Goal: Task Accomplishment & Management: Complete application form

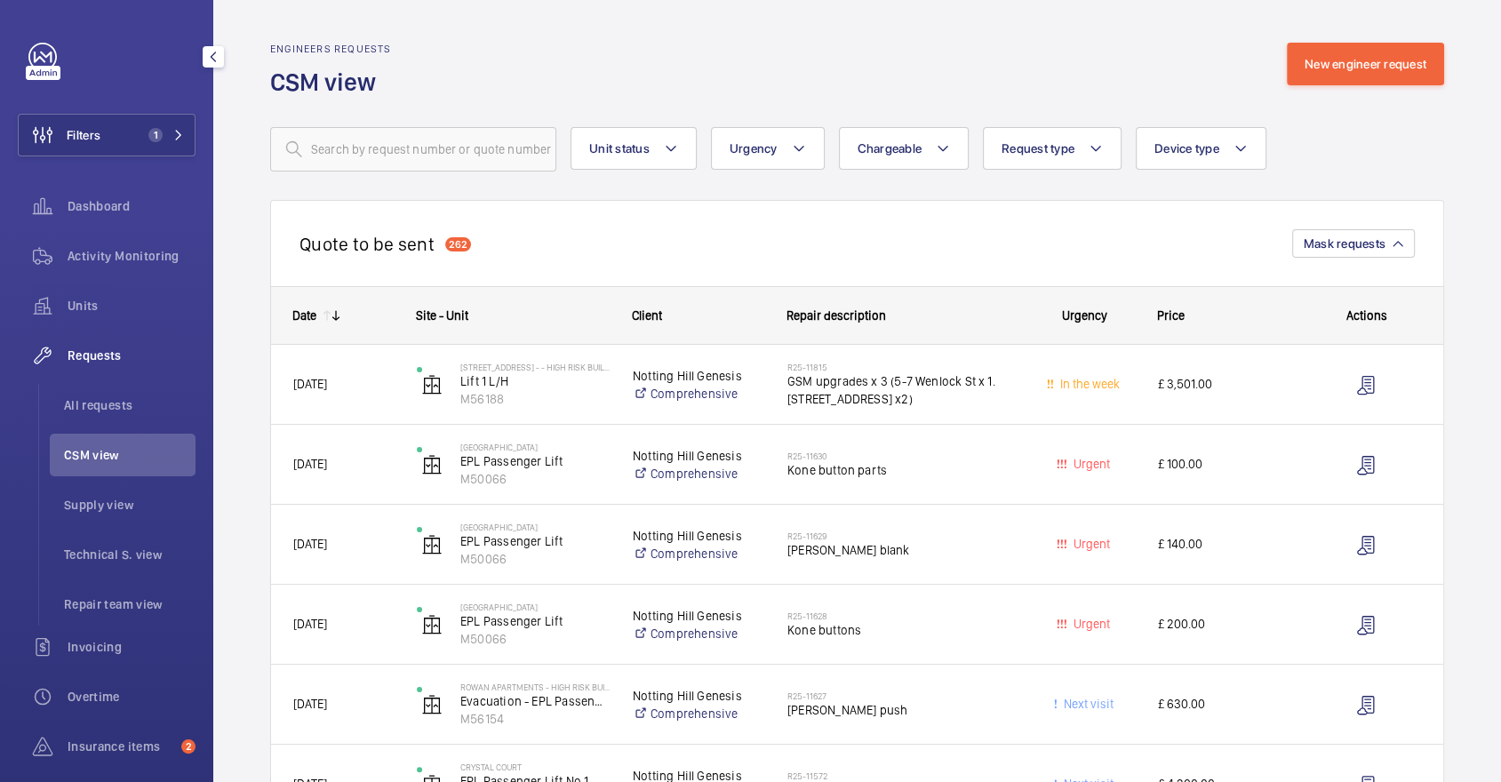
scroll to position [326, 0]
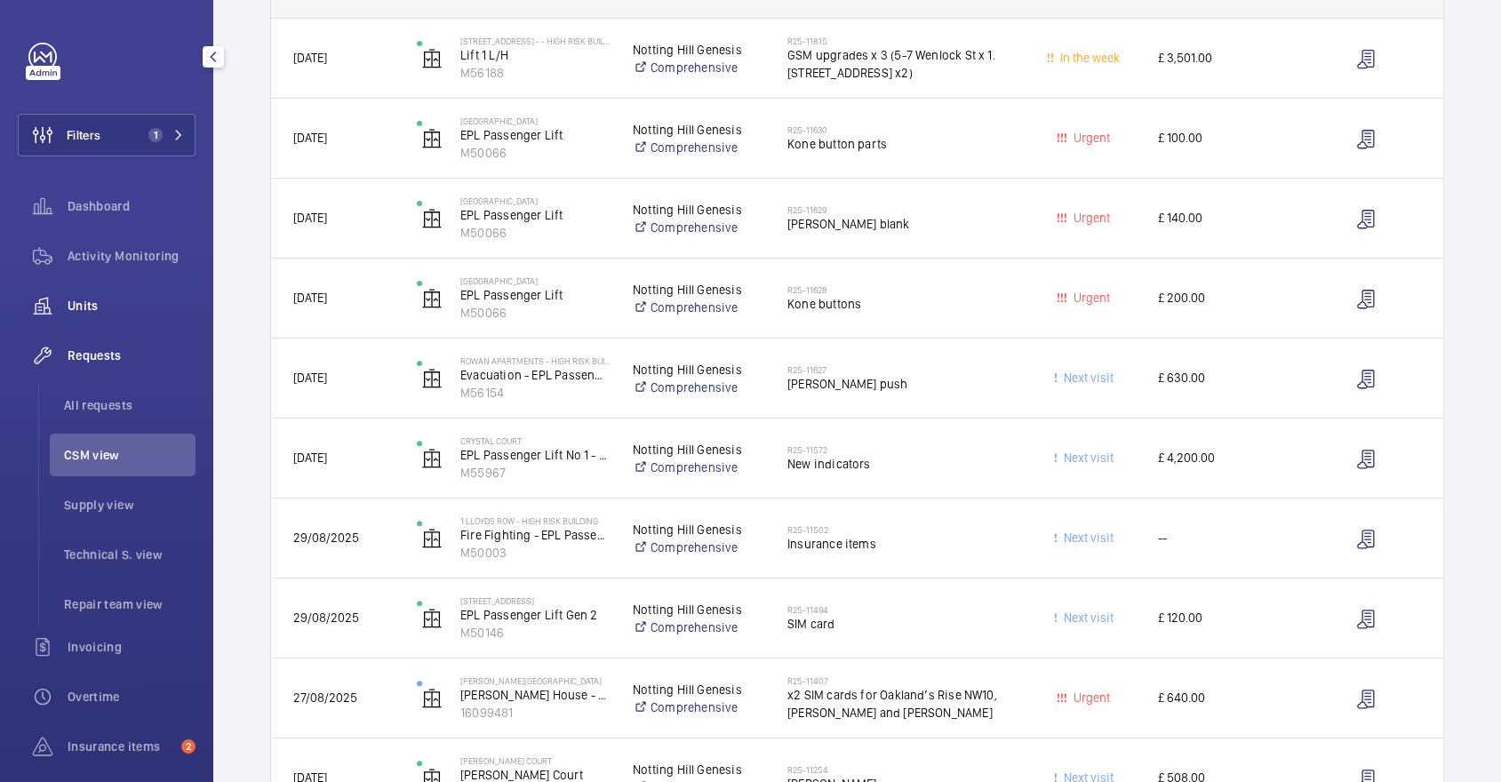
click at [114, 302] on span "Units" at bounding box center [132, 306] width 128 height 18
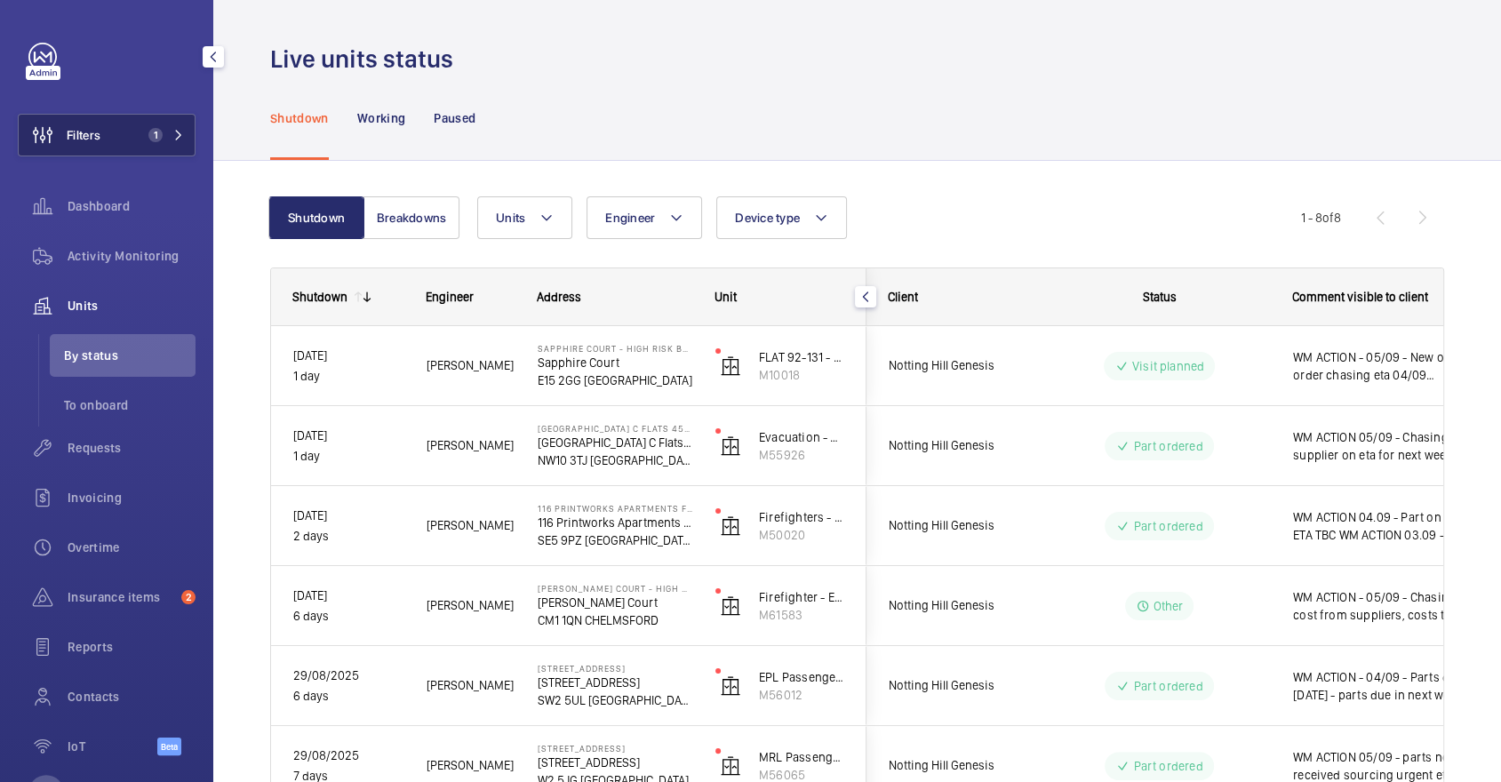
click at [180, 137] on mat-icon at bounding box center [178, 135] width 11 height 11
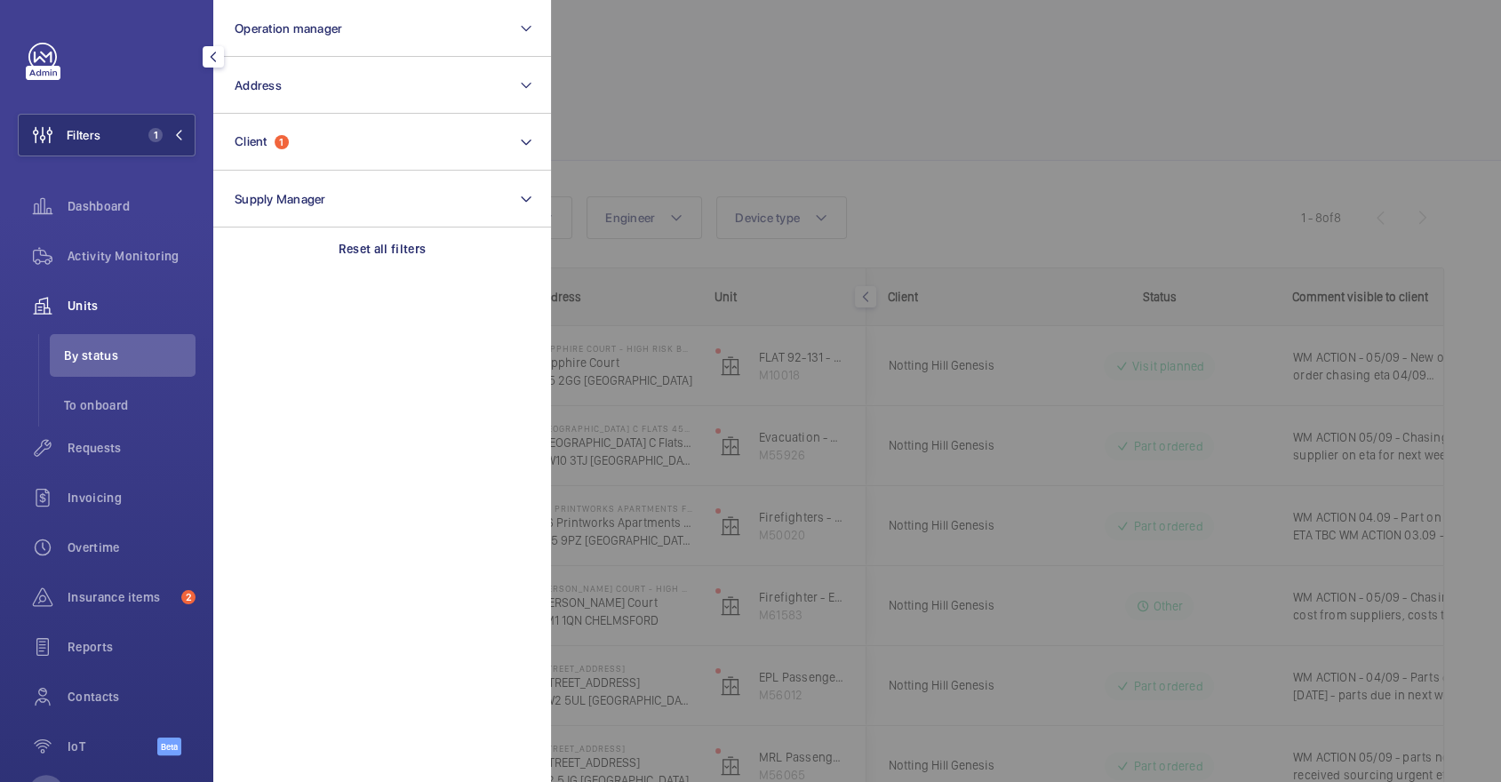
click at [882, 128] on div at bounding box center [1301, 391] width 1501 height 782
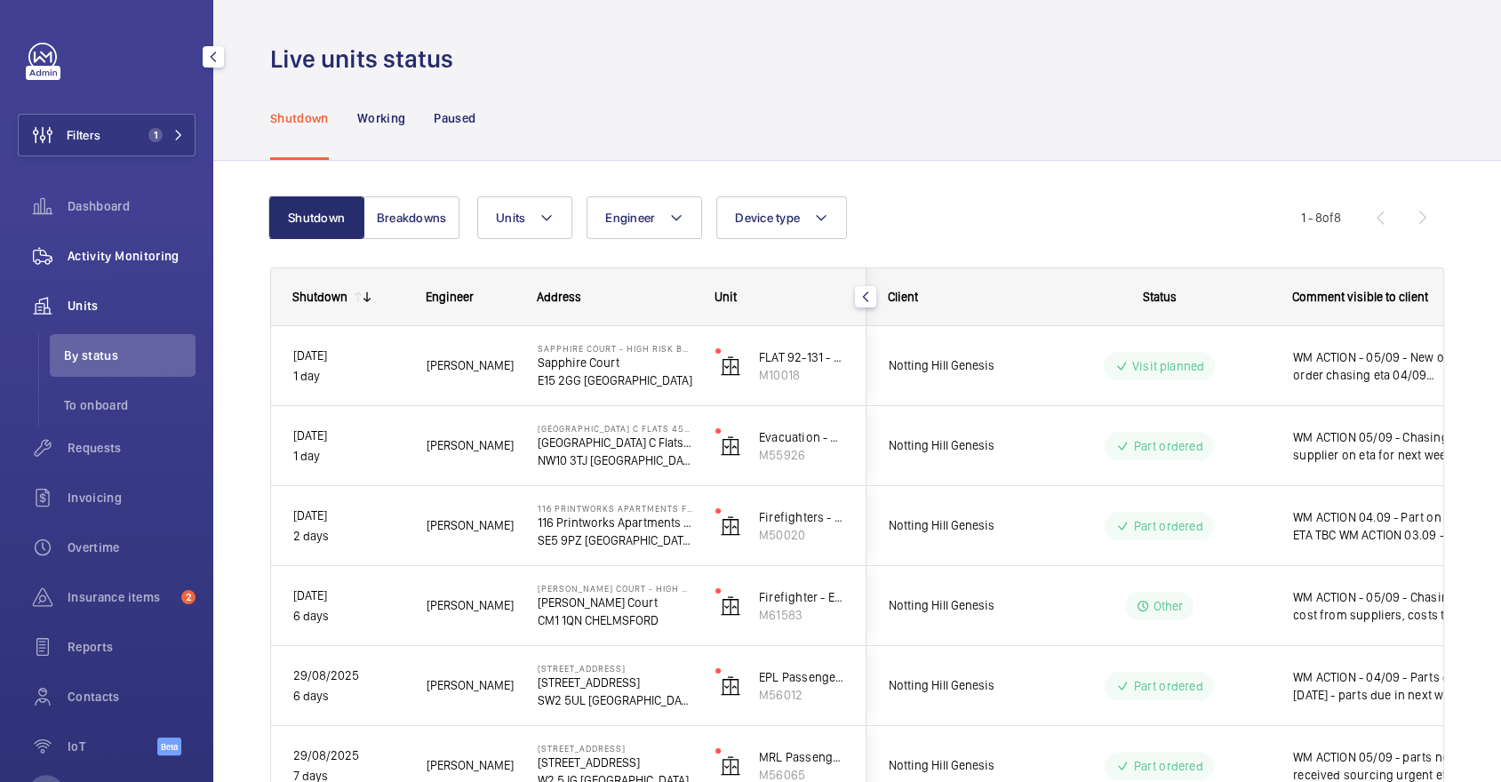
click at [86, 253] on span "Activity Monitoring" at bounding box center [132, 256] width 128 height 18
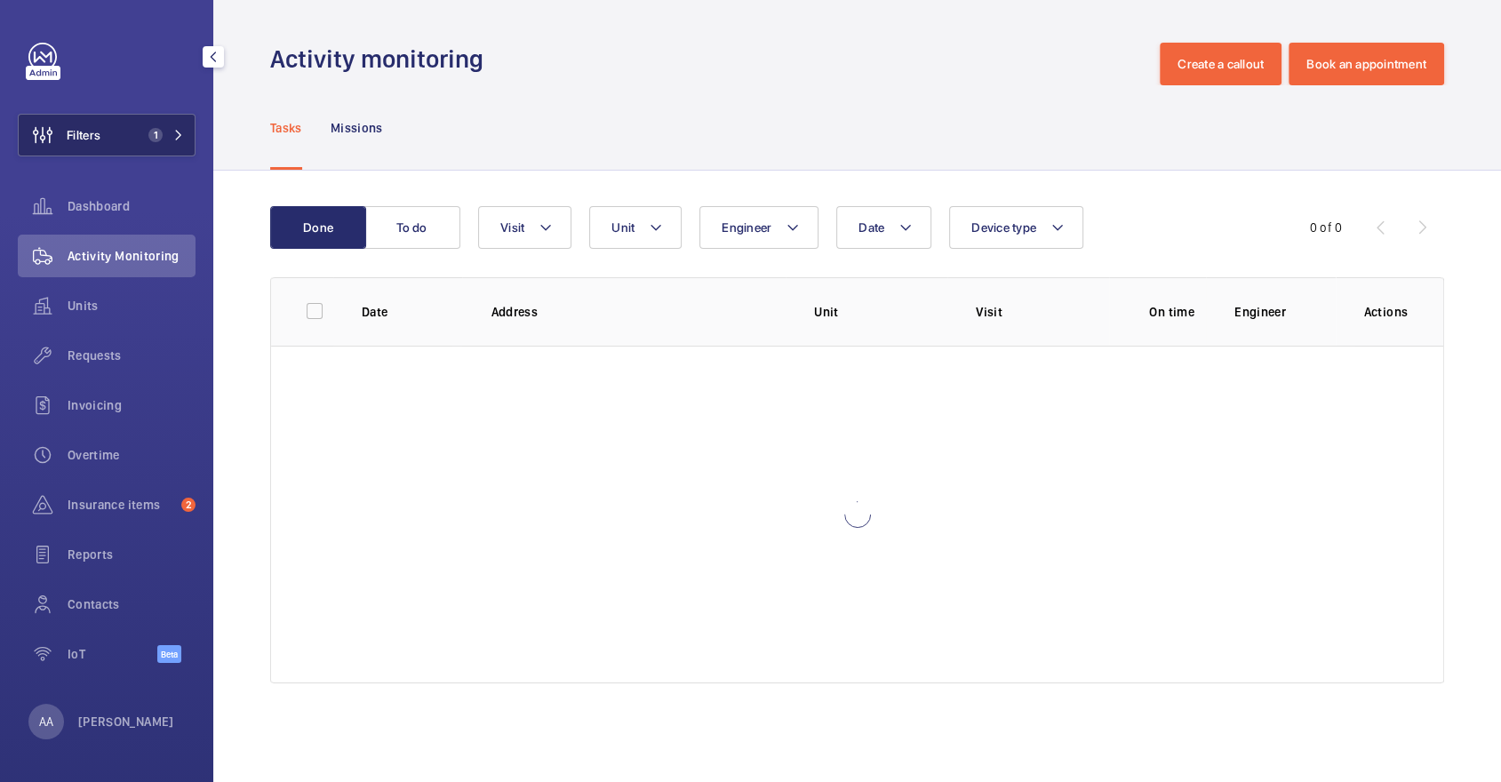
click at [100, 146] on span "Filters" at bounding box center [60, 135] width 82 height 43
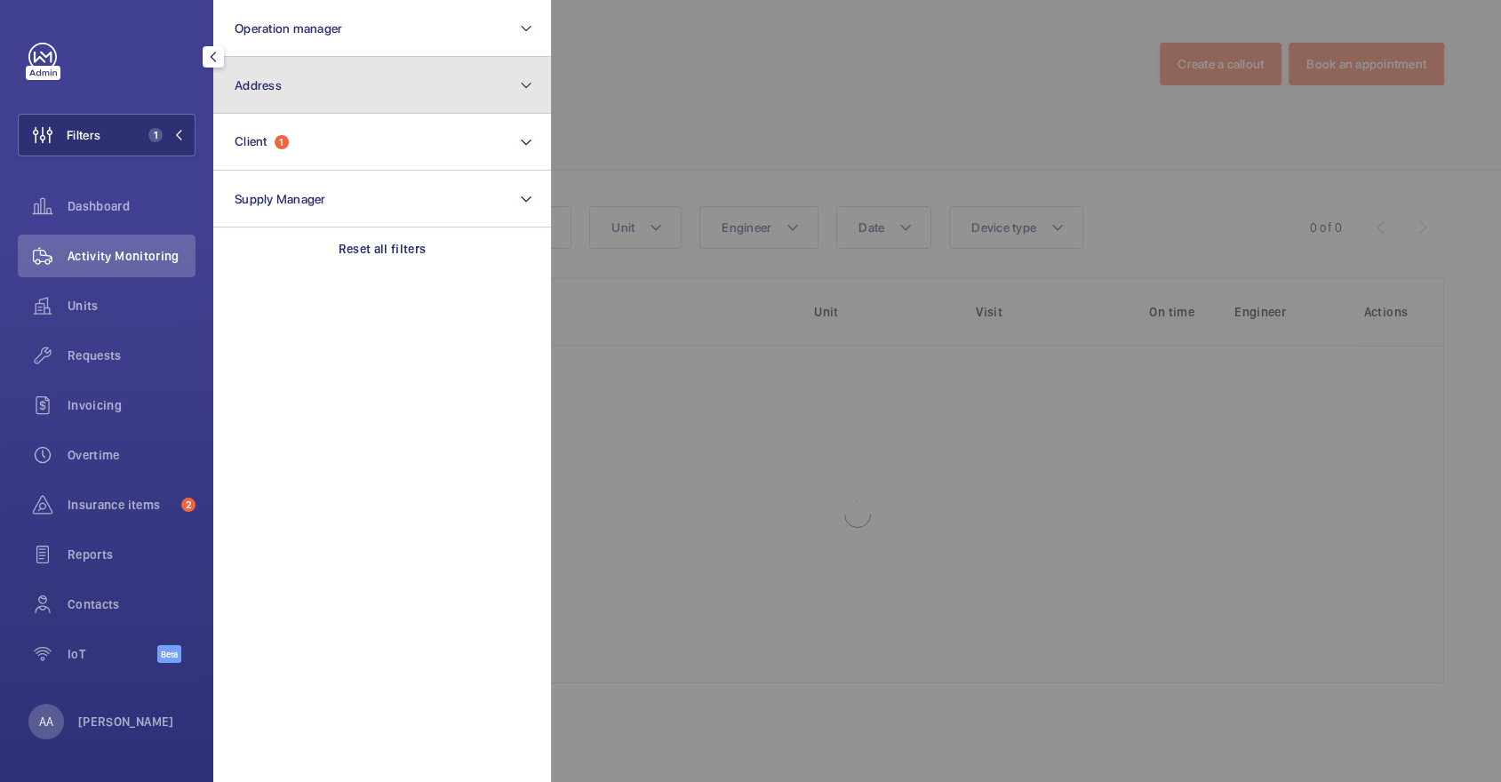
click at [369, 91] on button "Address" at bounding box center [382, 85] width 338 height 57
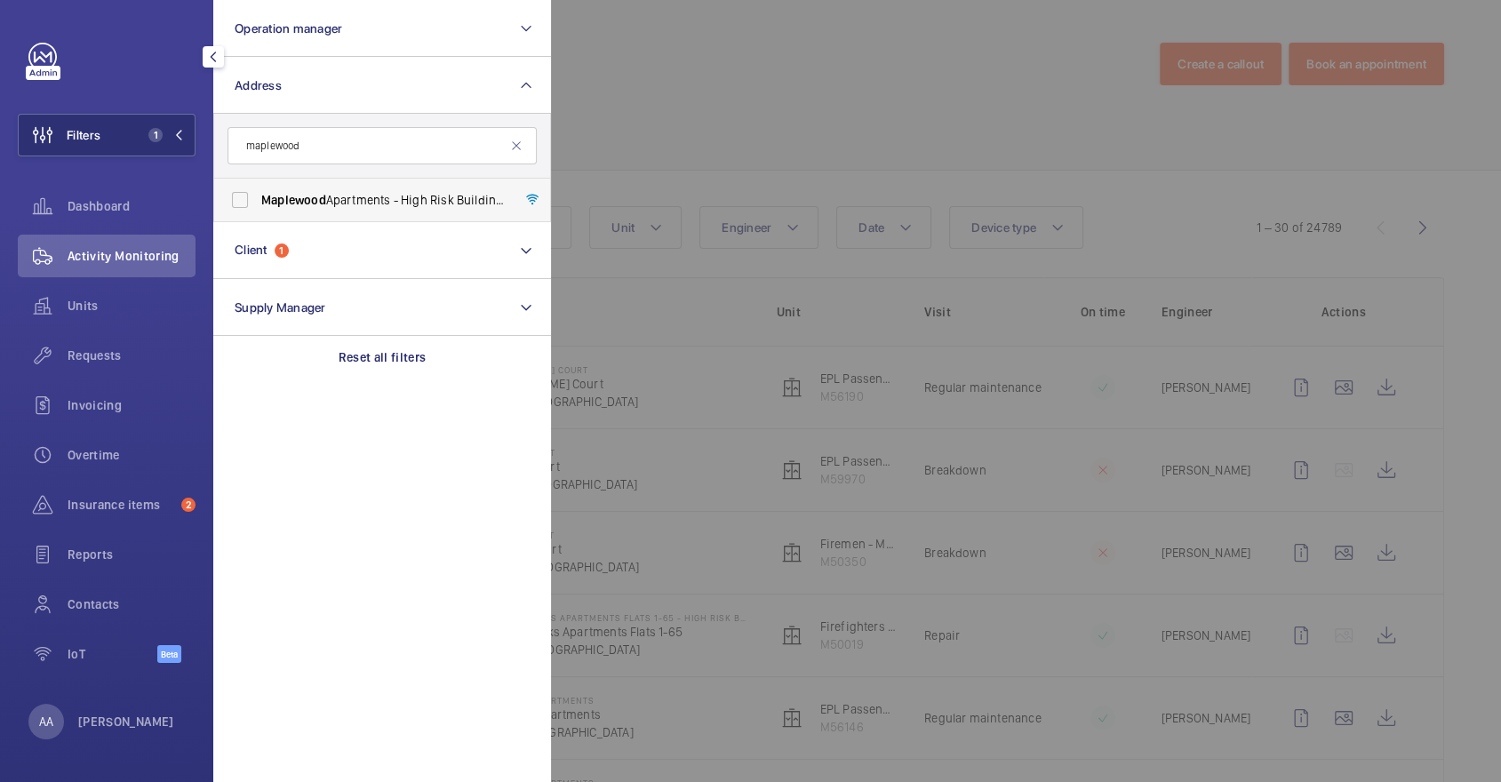
type input "maplewood"
click at [421, 197] on span "Maplewood Apartments - High Risk Building - [GEOGRAPHIC_DATA]" at bounding box center [383, 200] width 244 height 18
click at [258, 197] on input "Maplewood Apartments - High Risk Building - [GEOGRAPHIC_DATA]" at bounding box center [240, 200] width 36 height 36
checkbox input "true"
click at [787, 133] on div at bounding box center [1301, 391] width 1501 height 782
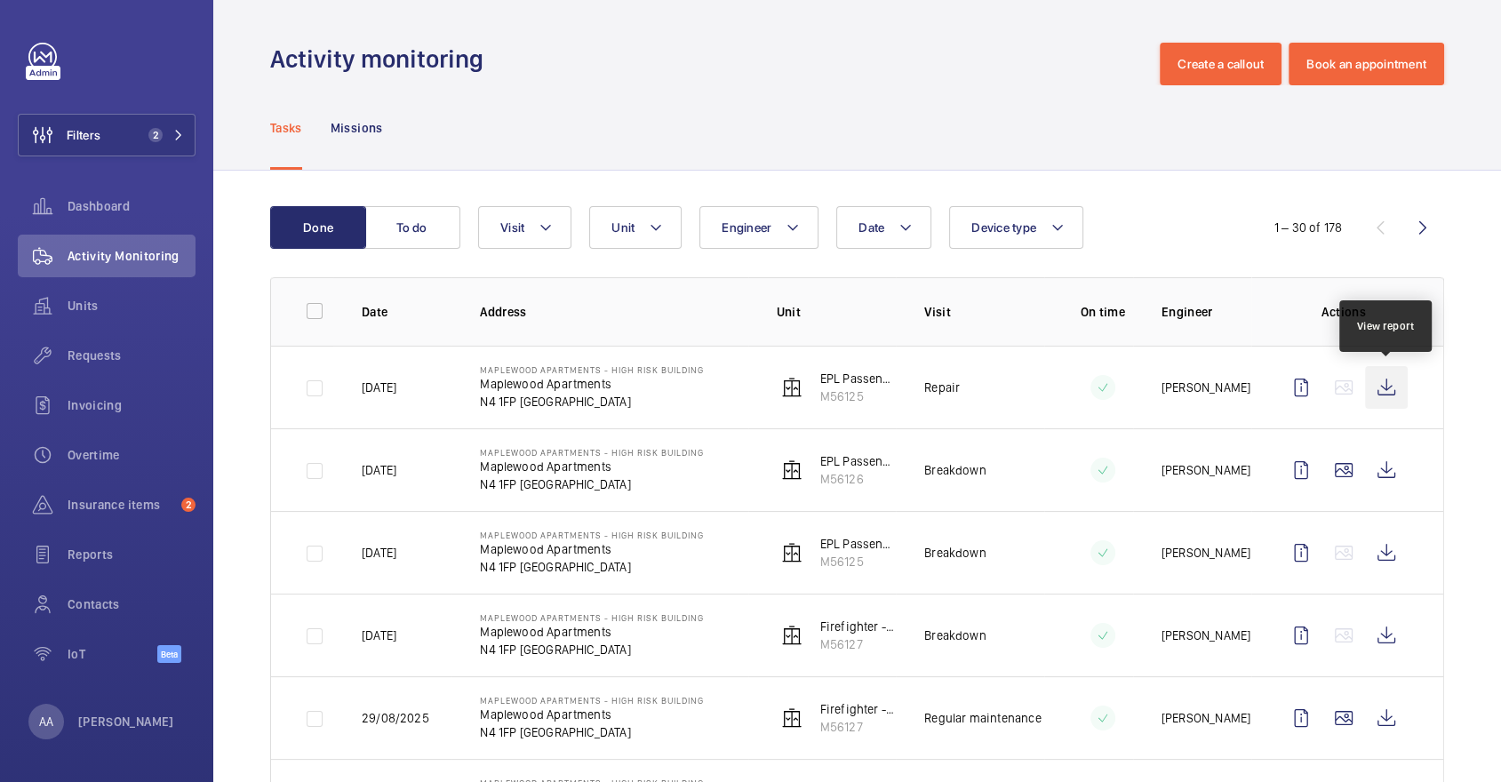
click at [1387, 383] on wm-front-icon-button at bounding box center [1386, 387] width 43 height 43
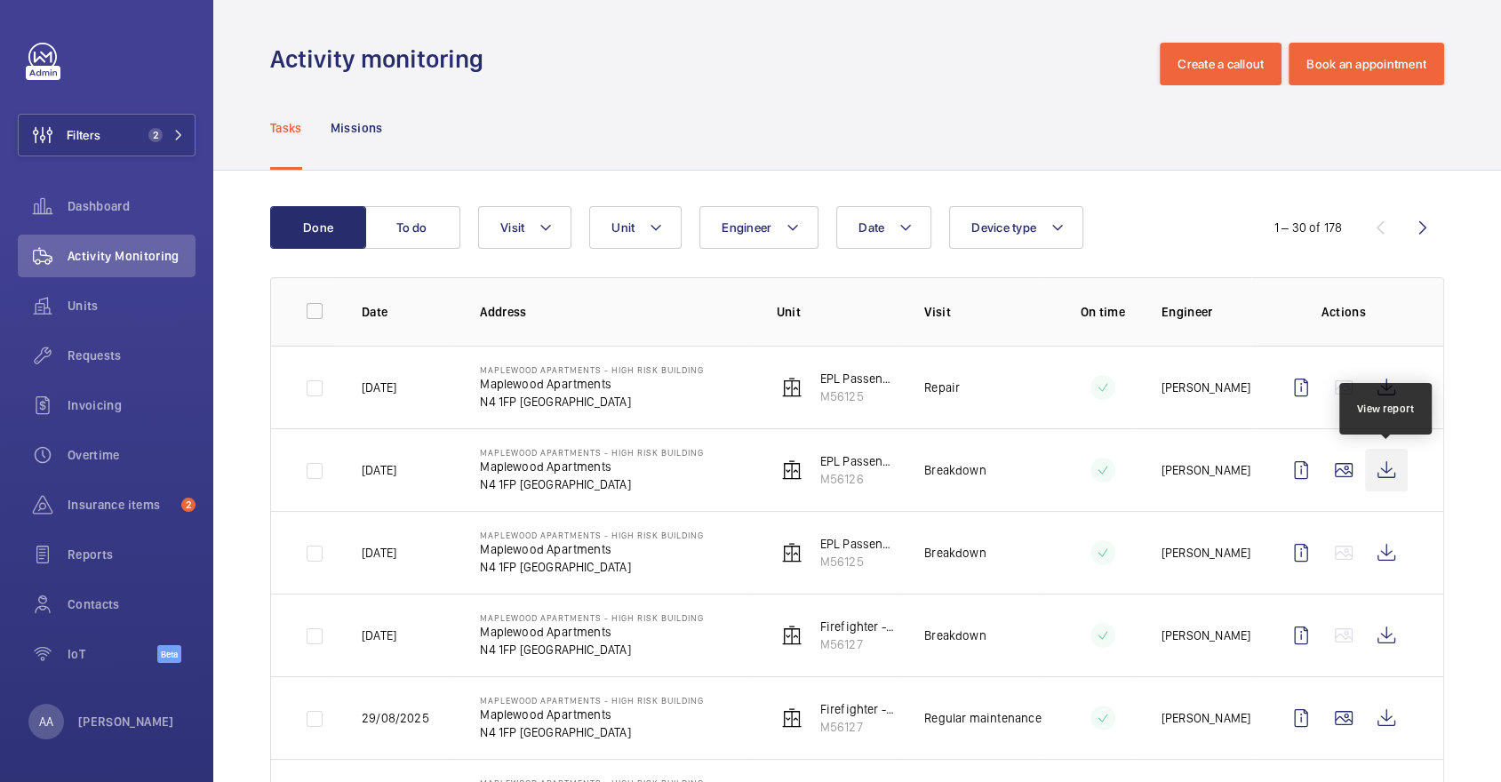
click at [1405, 468] on wm-front-icon-button at bounding box center [1386, 470] width 43 height 43
click at [132, 340] on div "Requests" at bounding box center [107, 355] width 178 height 43
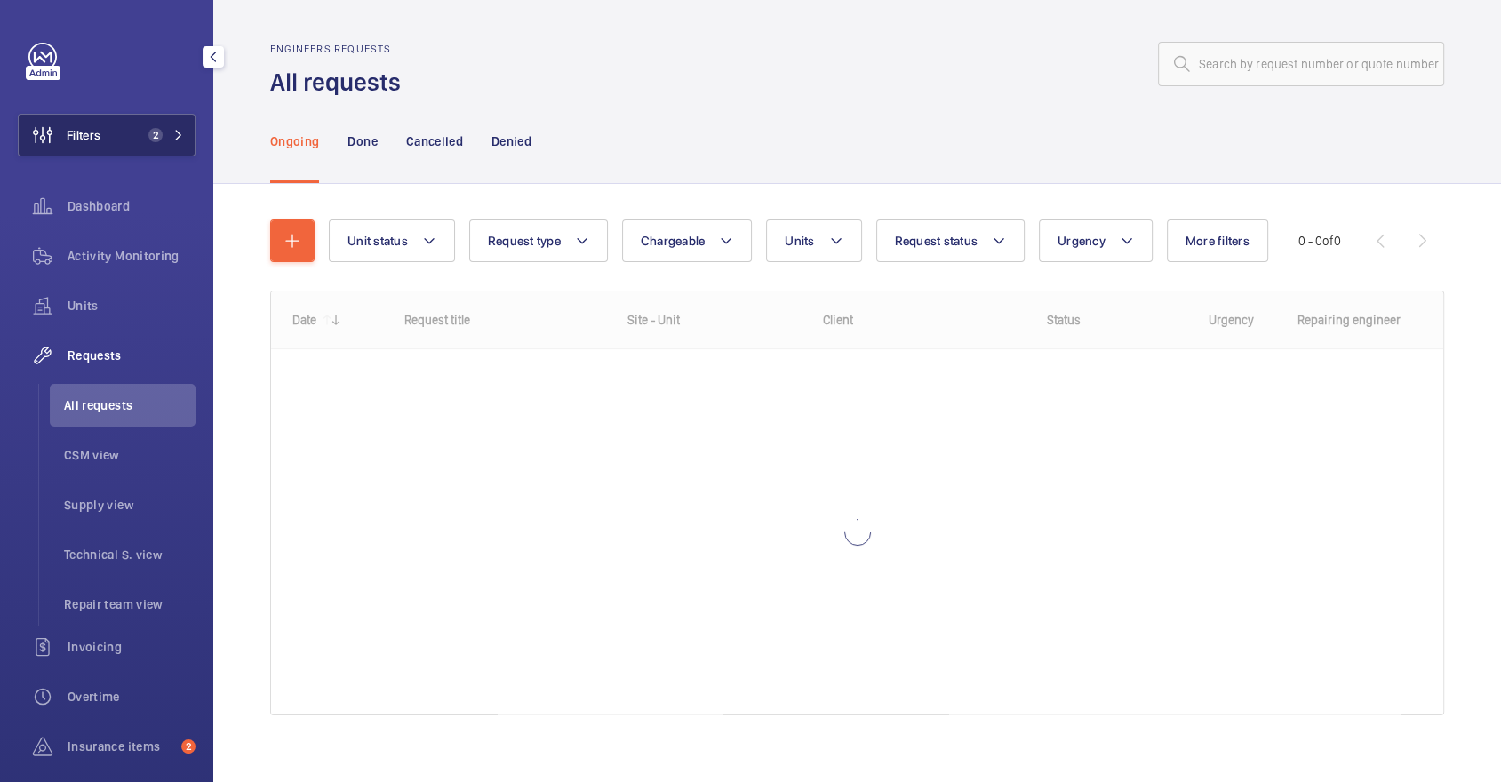
click at [124, 122] on button "Filters 2" at bounding box center [107, 135] width 178 height 43
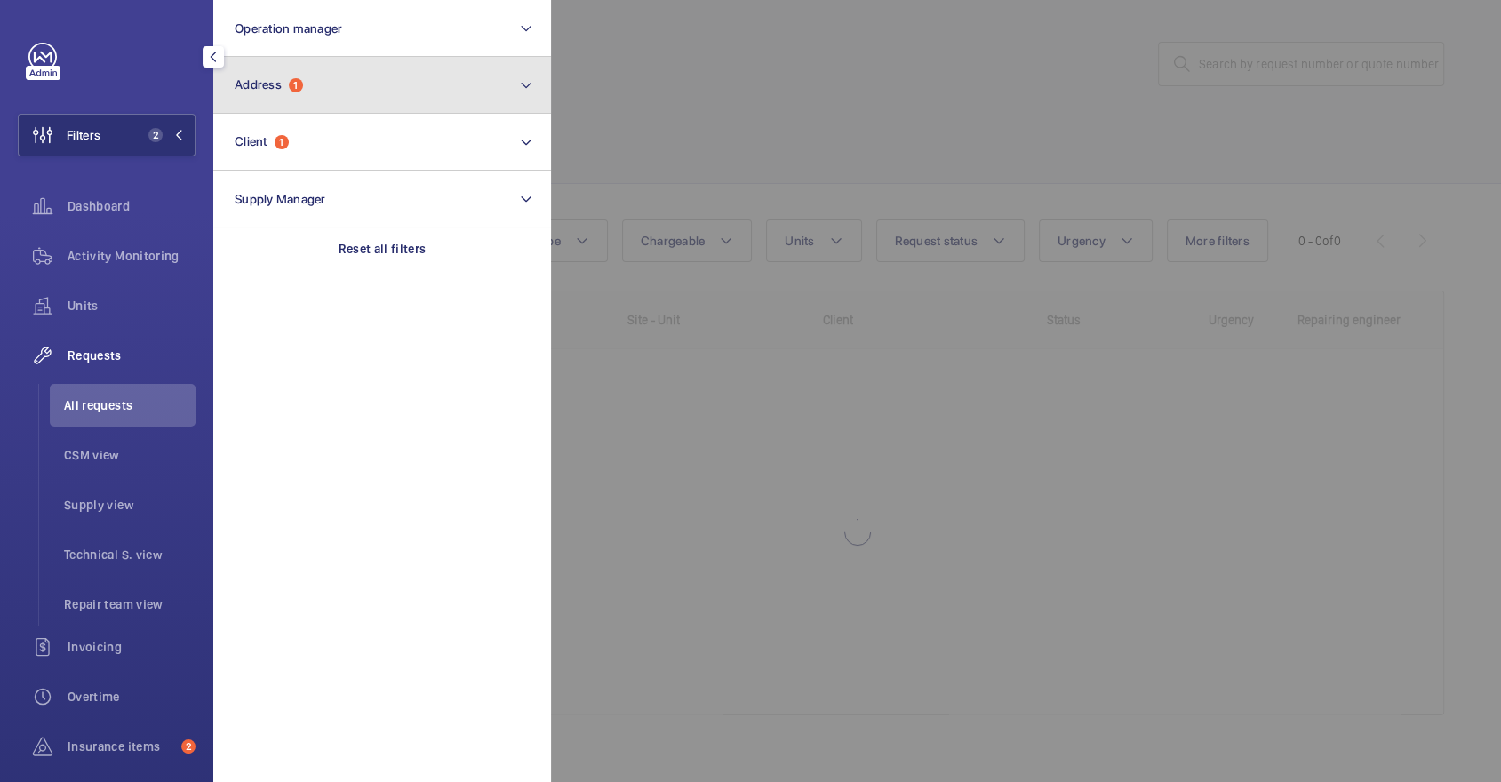
click at [325, 87] on button "Address 1" at bounding box center [382, 85] width 338 height 57
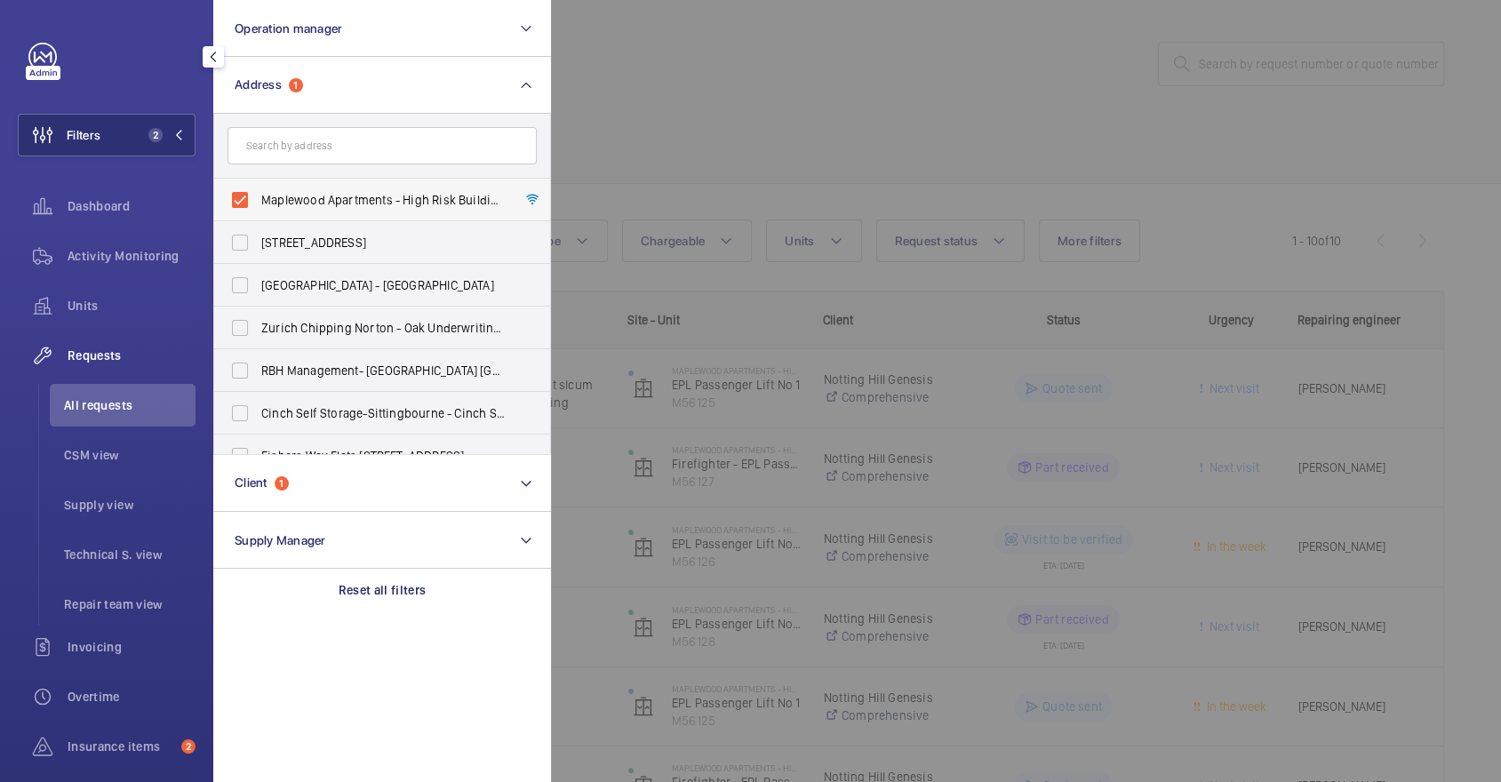
click at [327, 194] on span "Maplewood Apartments - High Risk Building - [GEOGRAPHIC_DATA]" at bounding box center [383, 200] width 244 height 18
click at [258, 194] on input "Maplewood Apartments - High Risk Building - [GEOGRAPHIC_DATA]" at bounding box center [240, 200] width 36 height 36
checkbox input "false"
click at [299, 139] on input "text" at bounding box center [382, 145] width 309 height 37
type input "aca"
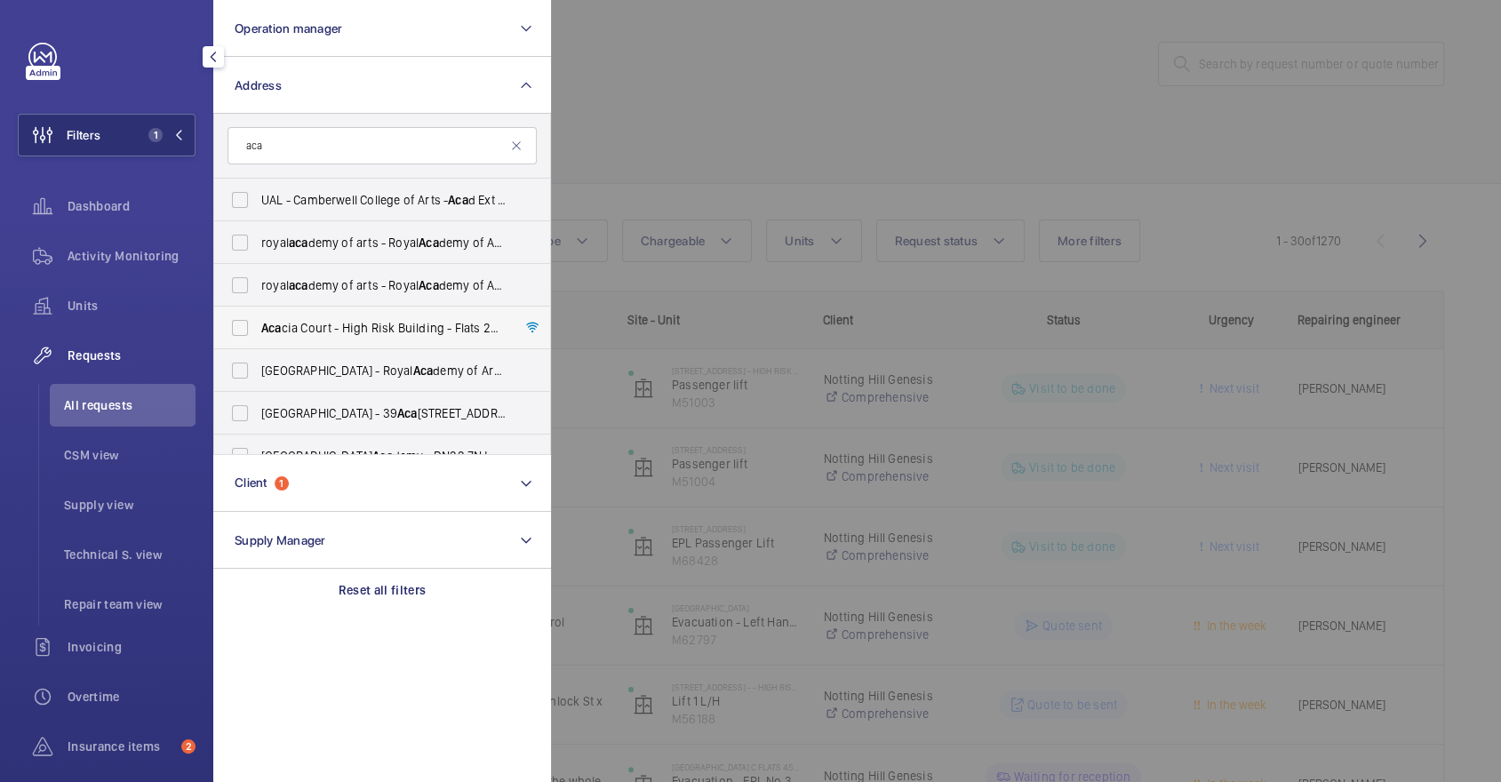
click at [354, 330] on span "Aca cia Court - High Risk Building - Flats [STREET_ADDRESS]" at bounding box center [383, 328] width 244 height 18
click at [258, 330] on input "Aca cia Court - High Risk Building - Flats [STREET_ADDRESS]" at bounding box center [240, 328] width 36 height 36
checkbox input "true"
click at [809, 126] on div at bounding box center [1301, 391] width 1501 height 782
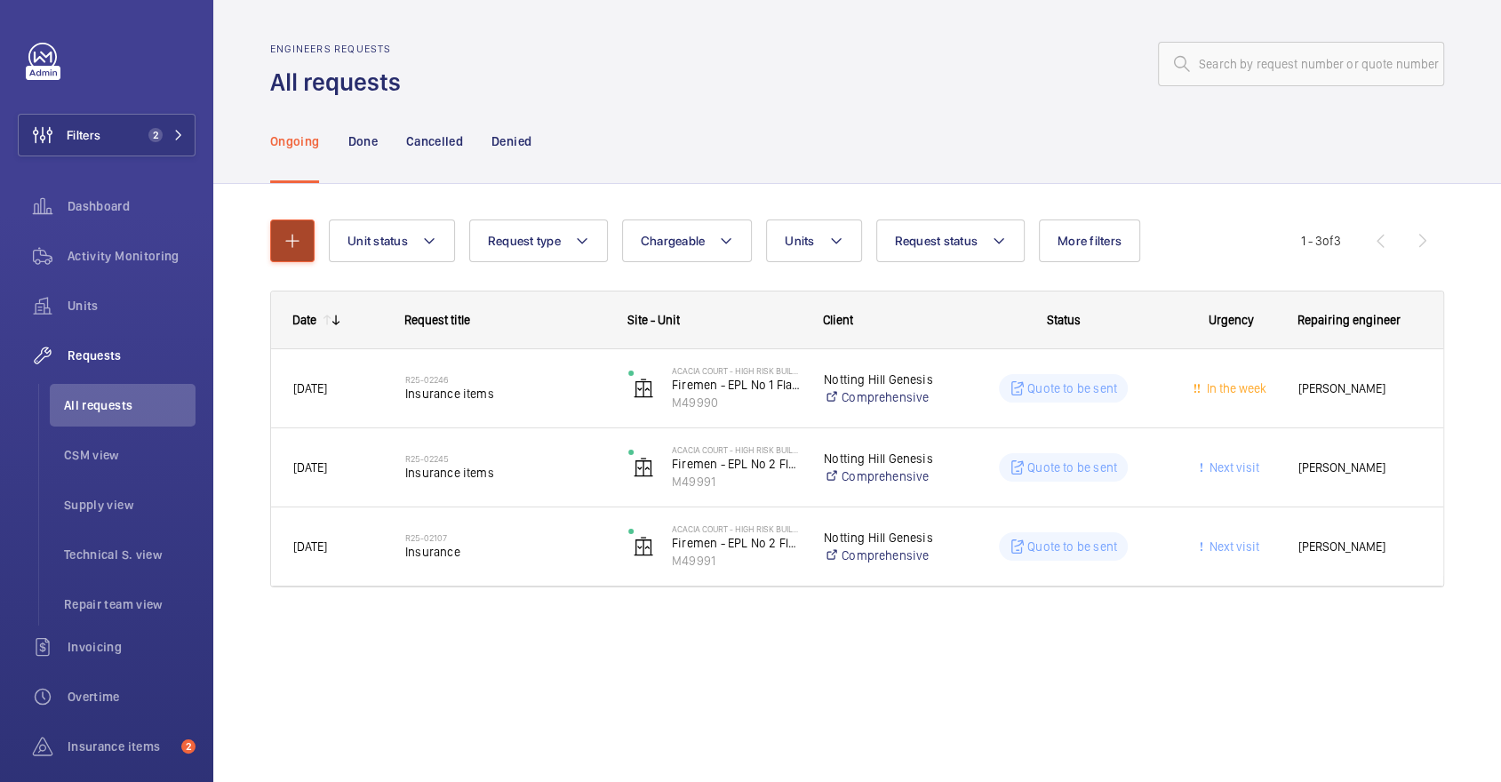
click at [303, 245] on button "button" at bounding box center [292, 241] width 44 height 43
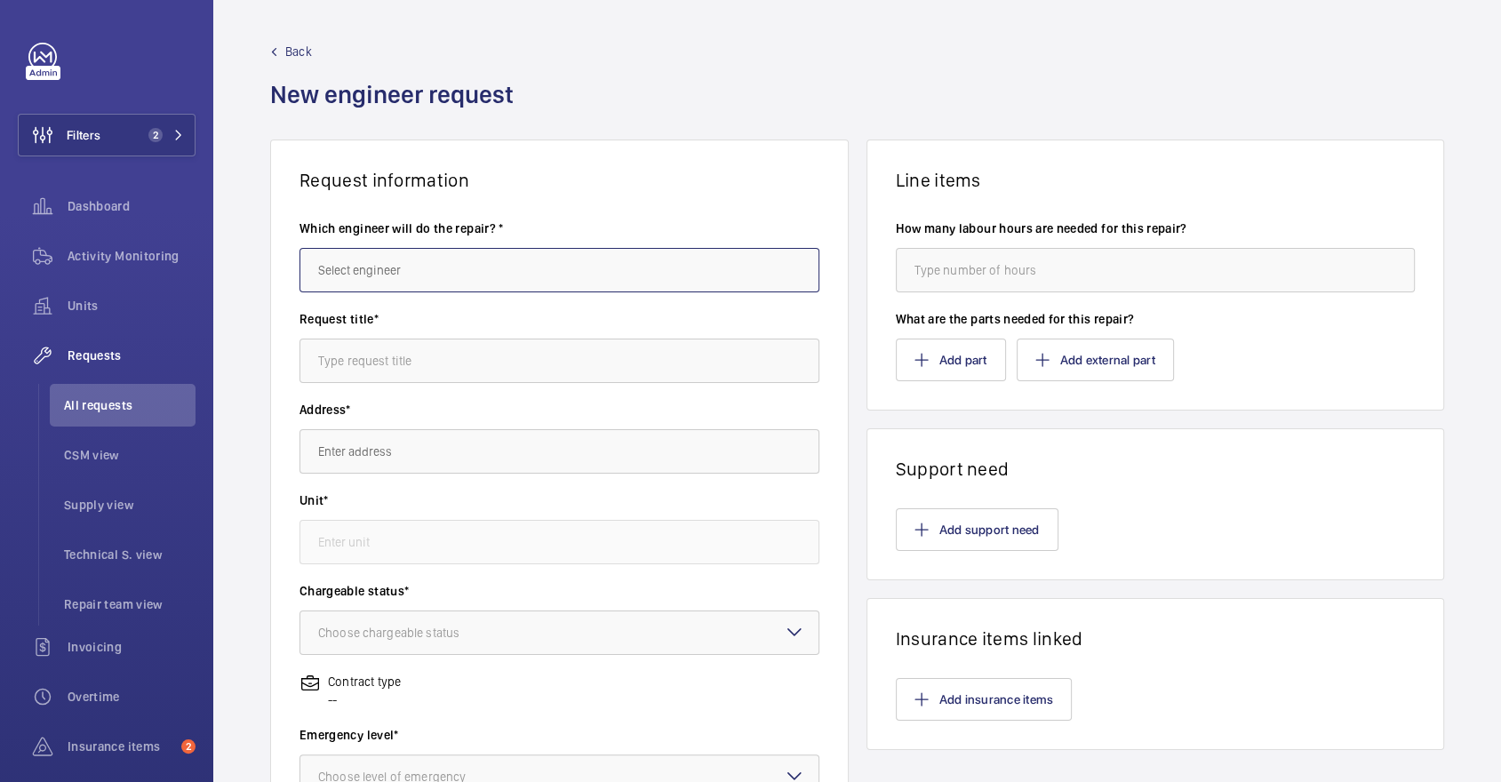
click at [424, 258] on input "text" at bounding box center [560, 270] width 520 height 44
click at [384, 333] on mat-option "[PERSON_NAME]" at bounding box center [559, 323] width 518 height 43
type input "[PERSON_NAME]"
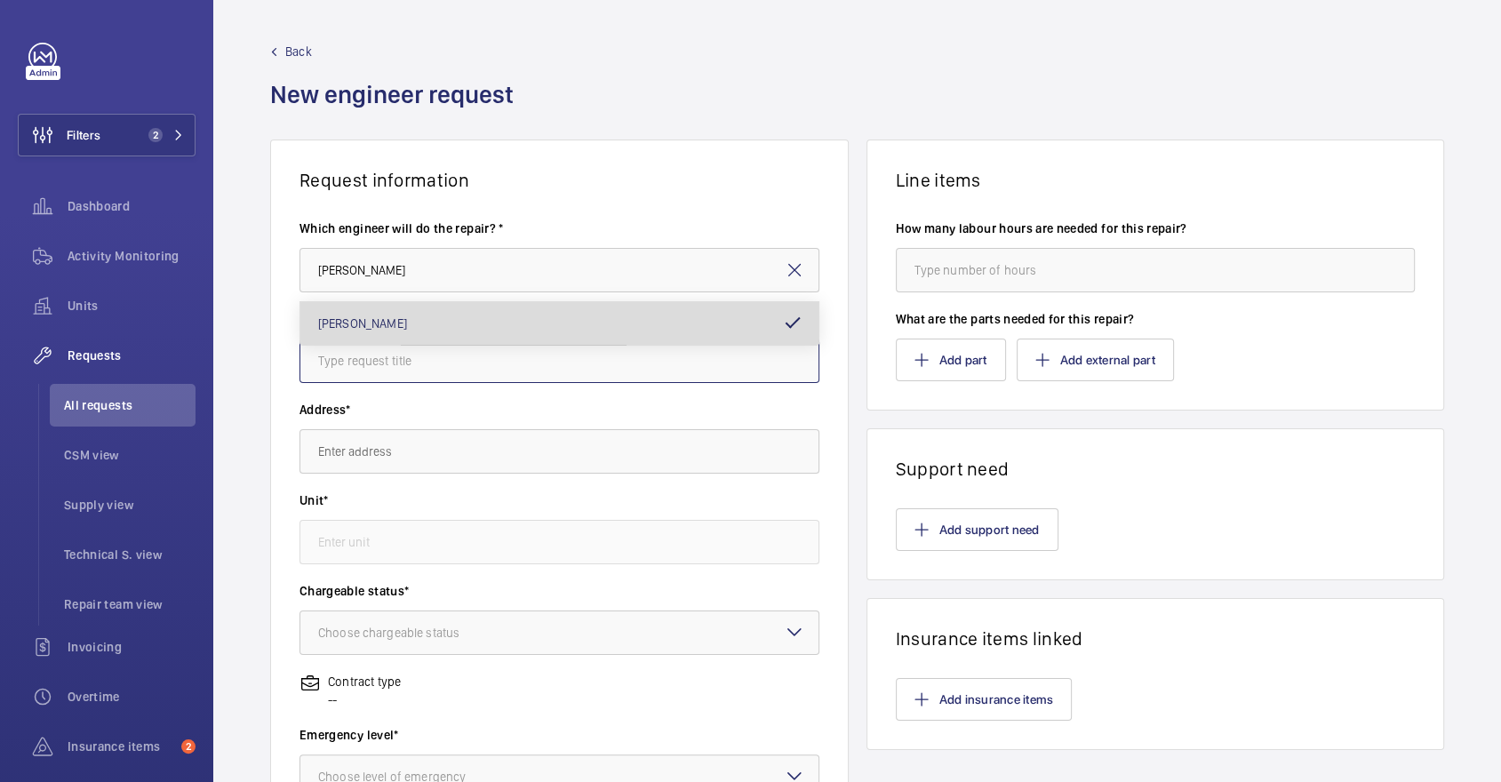
click at [397, 364] on input "text" at bounding box center [560, 361] width 520 height 44
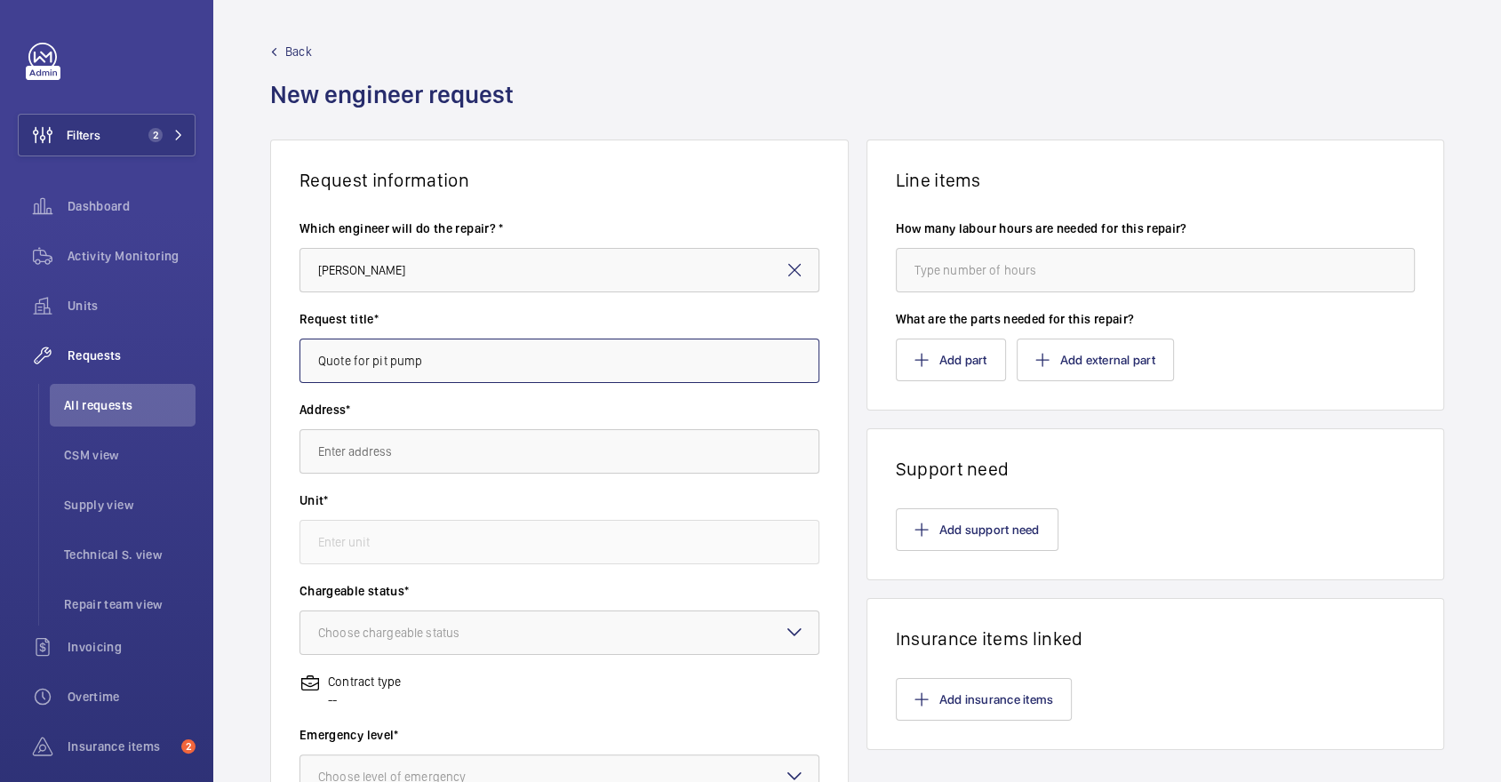
type input "Quote for pit pump"
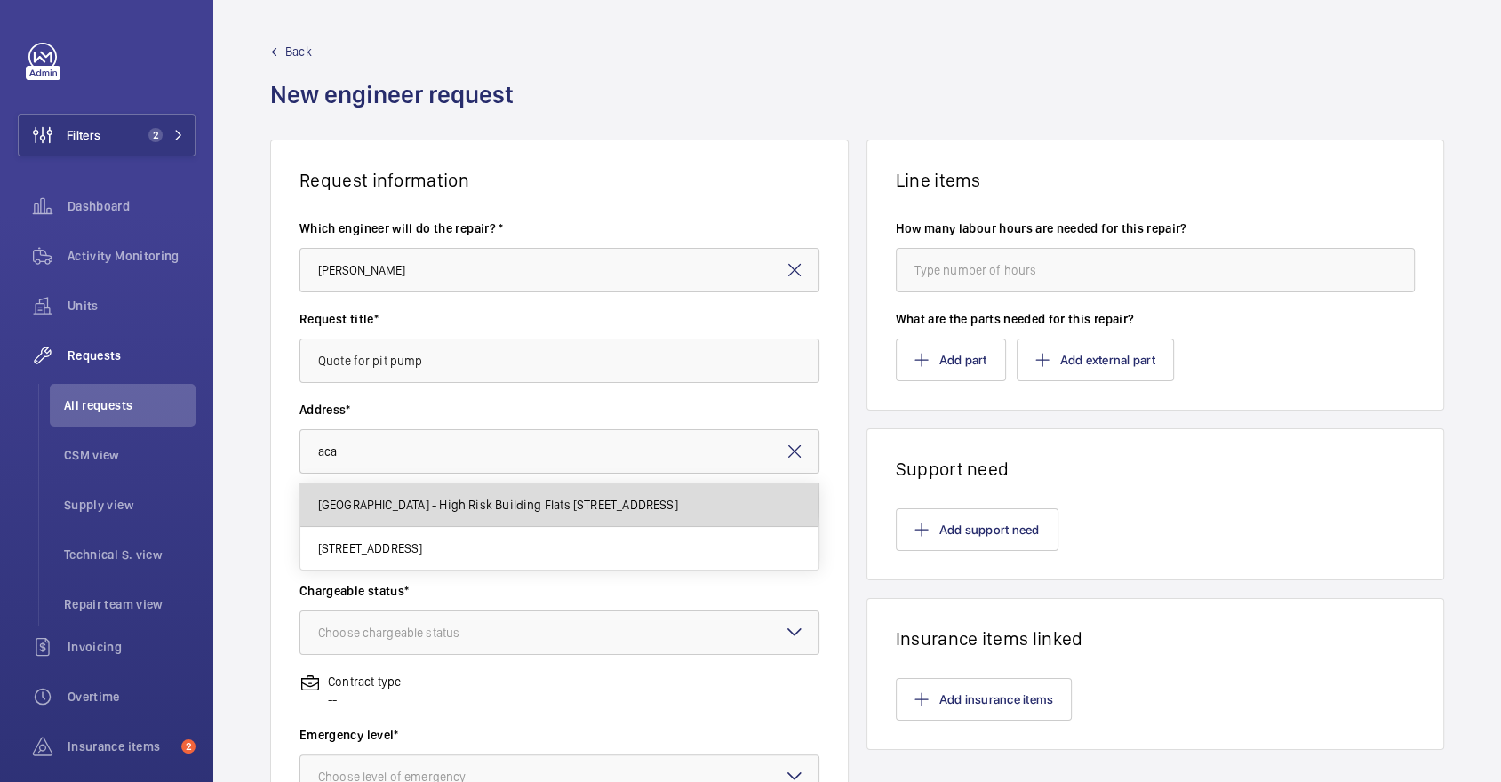
click at [396, 501] on span "[GEOGRAPHIC_DATA] - High Risk Building Flats [STREET_ADDRESS]" at bounding box center [498, 505] width 360 height 18
type input "[GEOGRAPHIC_DATA] - High Risk Building Flats [STREET_ADDRESS]"
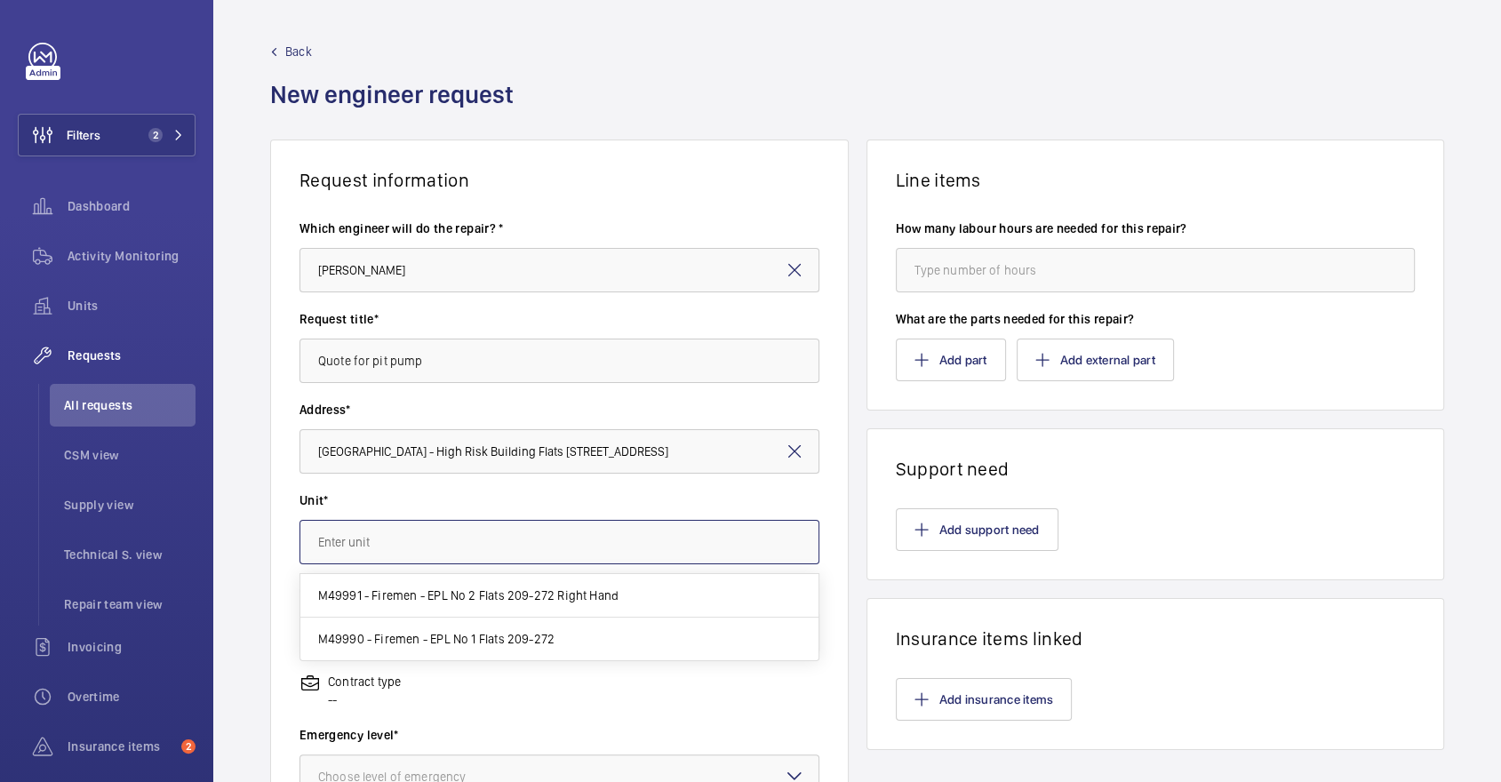
click at [427, 539] on input "text" at bounding box center [560, 542] width 520 height 44
click at [452, 639] on span "M49990 - Firemen - EPL No 1 Flats 209-272" at bounding box center [436, 639] width 236 height 18
type input "M49990 - Firemen - EPL No 1 Flats 209-272"
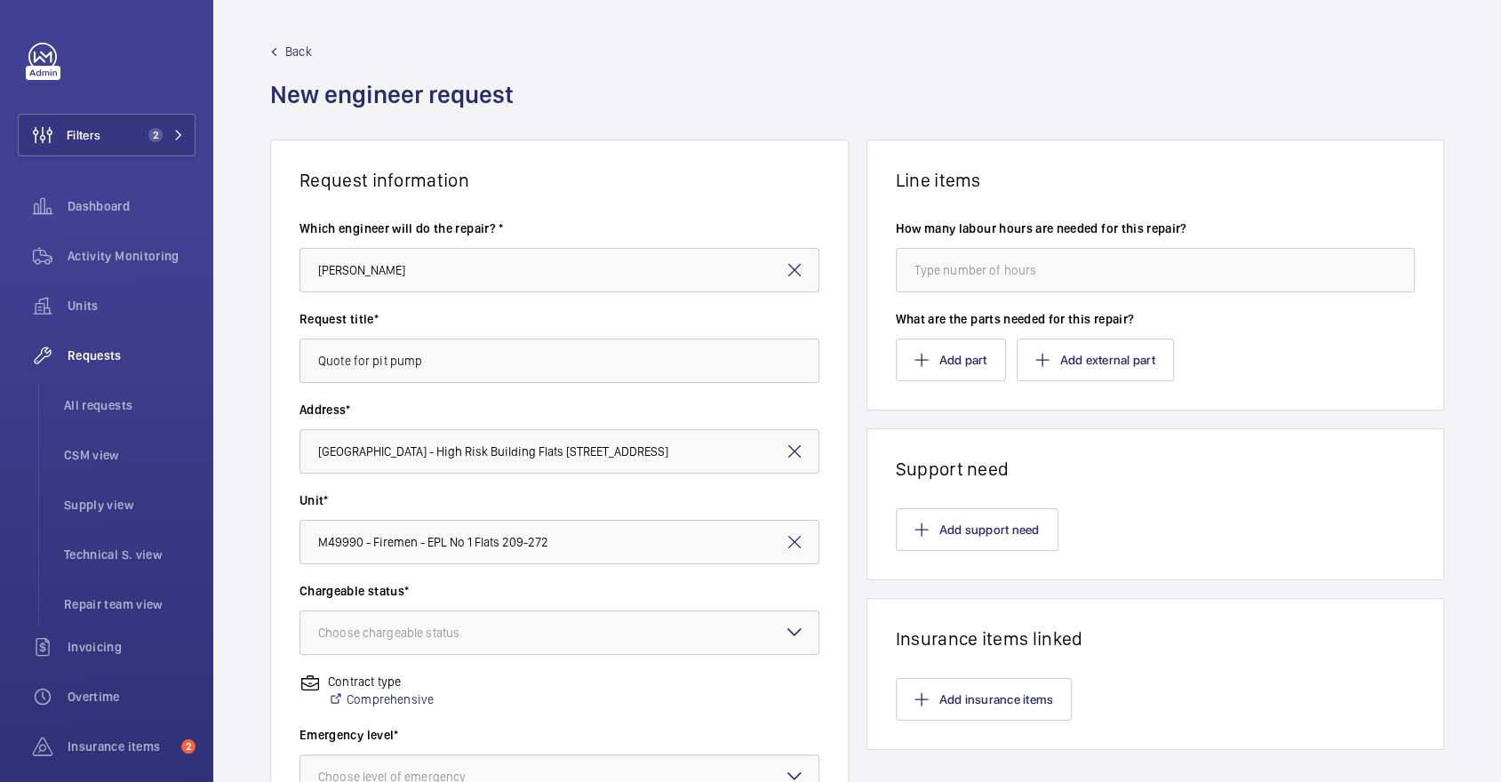
click at [787, 544] on mat-icon at bounding box center [794, 541] width 21 height 21
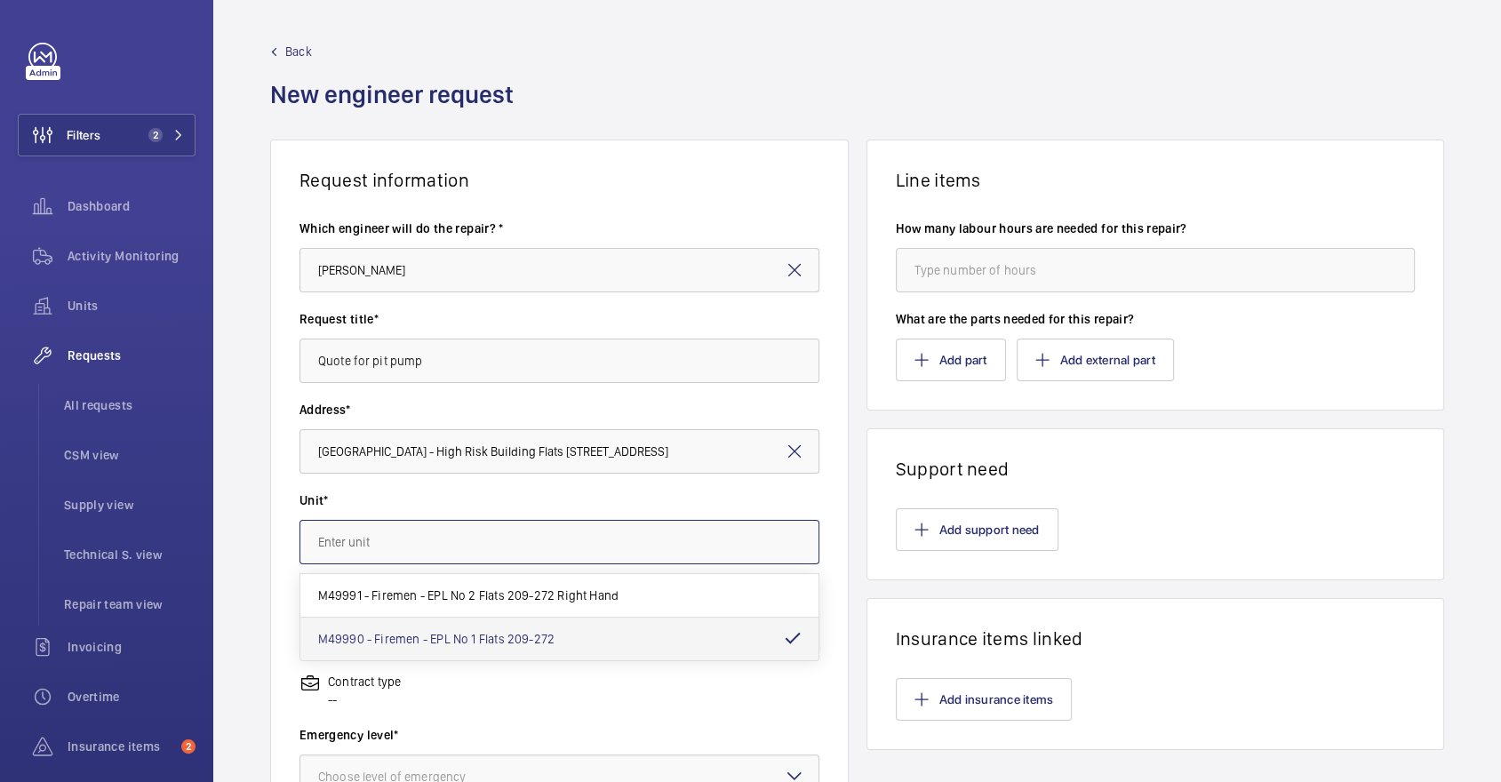
click at [602, 553] on input "text" at bounding box center [560, 542] width 520 height 44
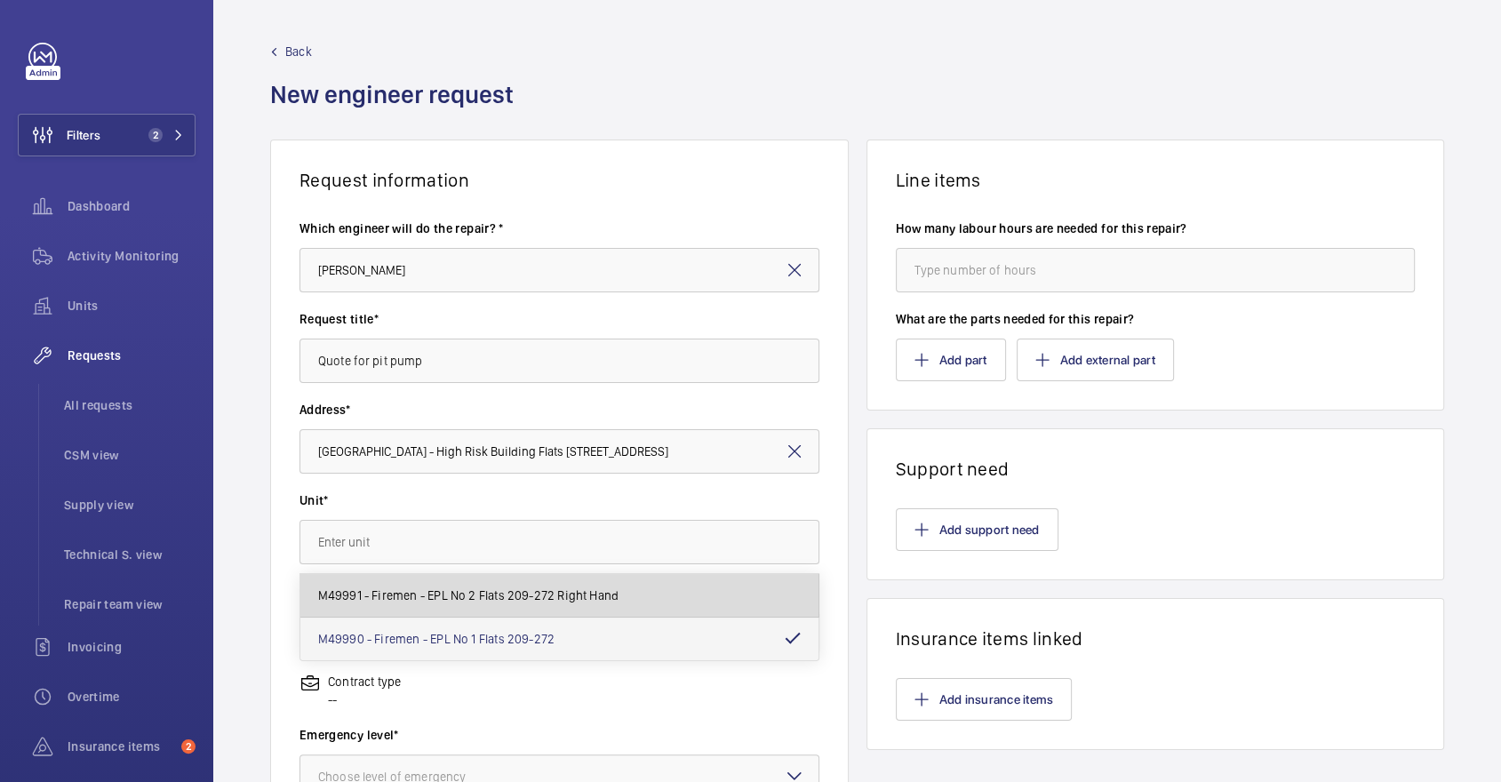
click at [591, 602] on span "M49991 - Firemen - EPL No 2 Flats 209-272 Right Hand" at bounding box center [468, 596] width 300 height 18
type input "M49991 - Firemen - EPL No 2 Flats 209-272 Right Hand"
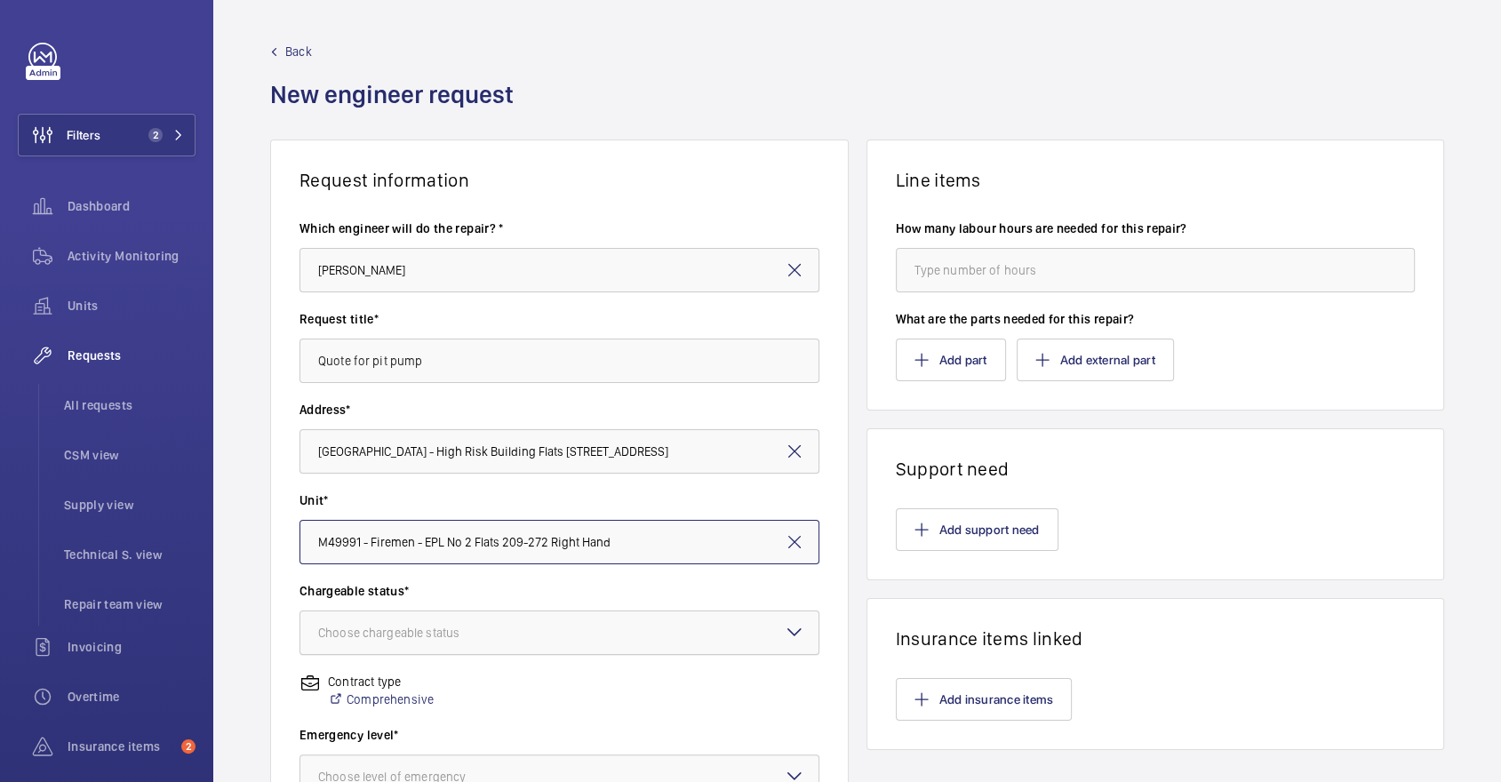
click at [530, 621] on div at bounding box center [559, 632] width 518 height 43
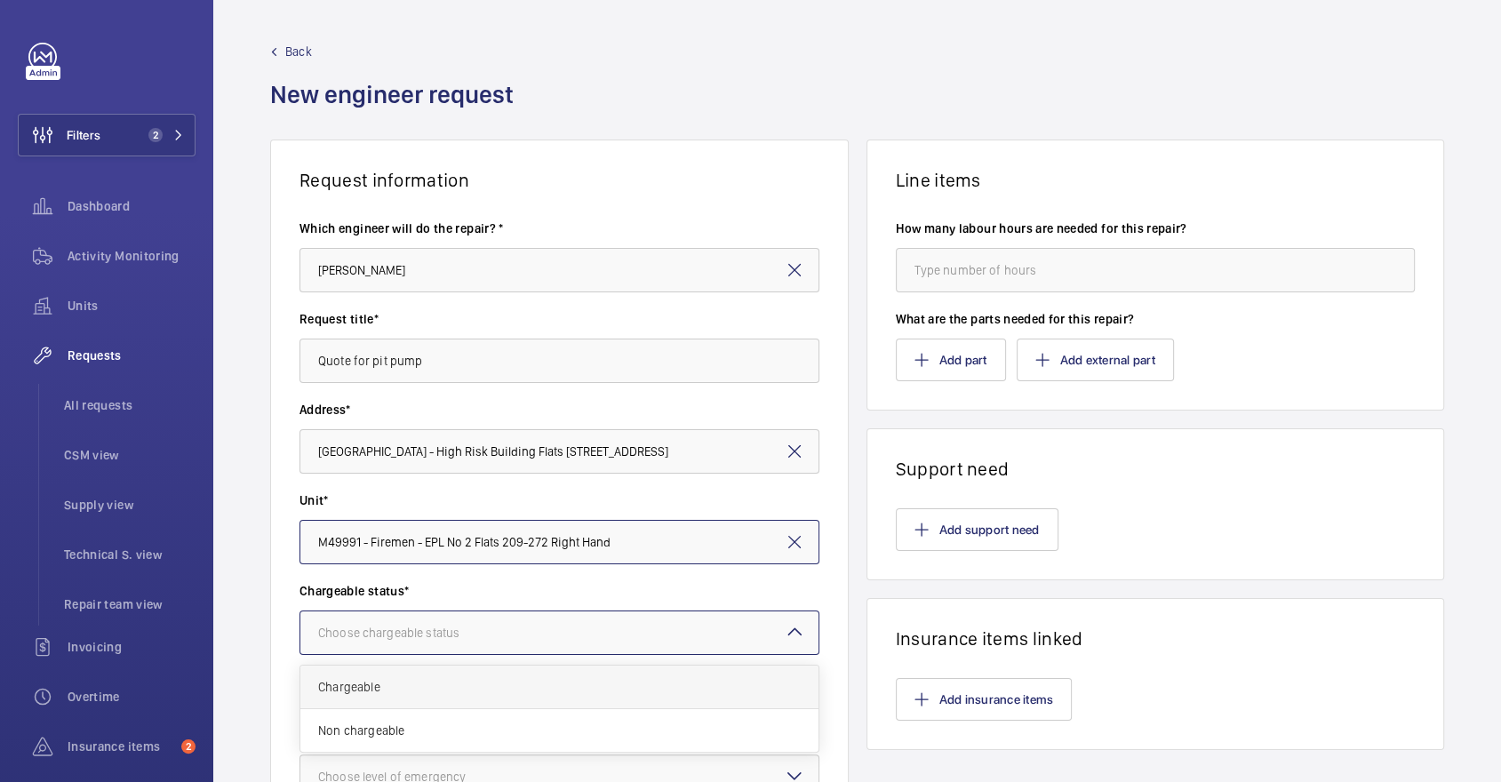
click at [507, 667] on div "Chargeable" at bounding box center [559, 688] width 518 height 44
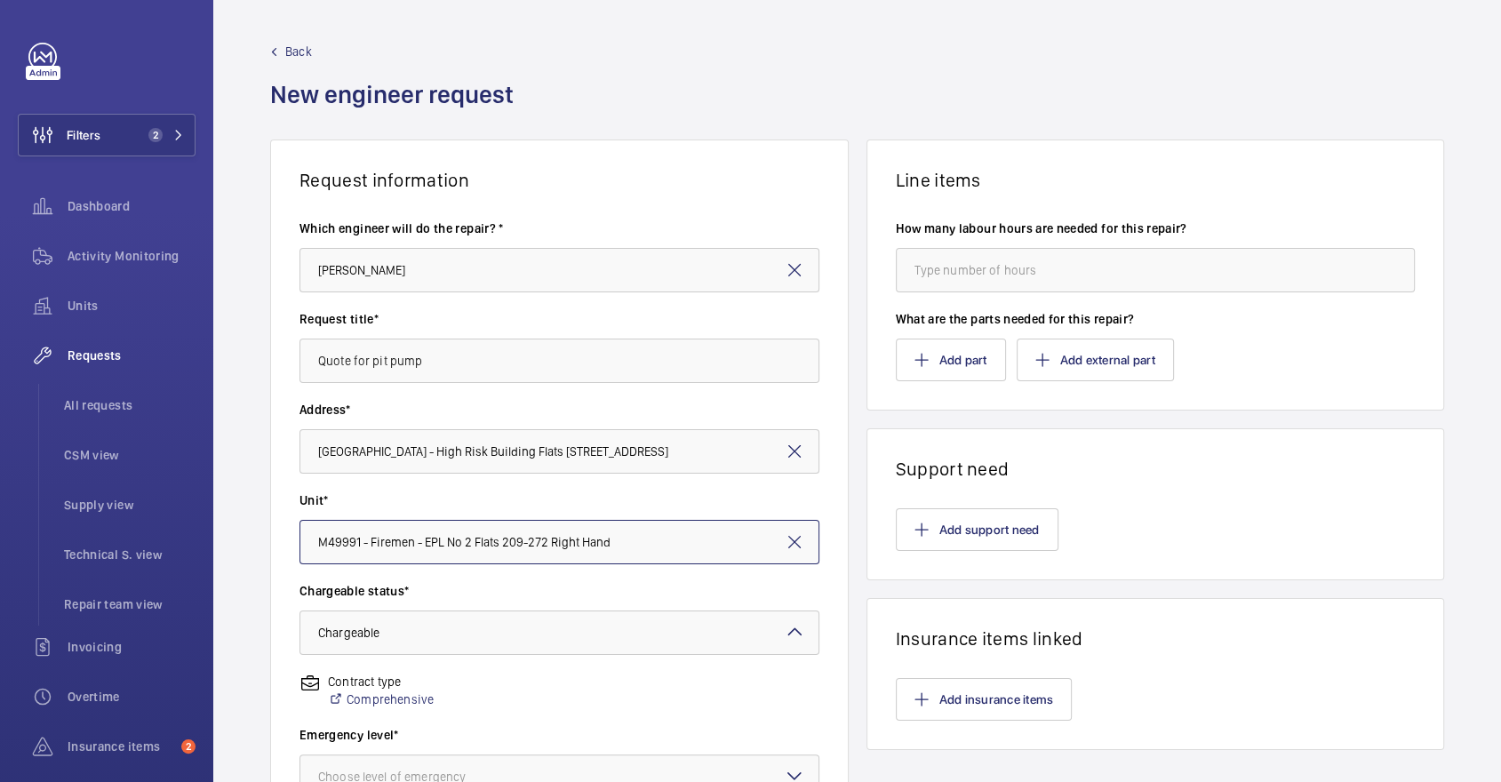
scroll to position [161, 0]
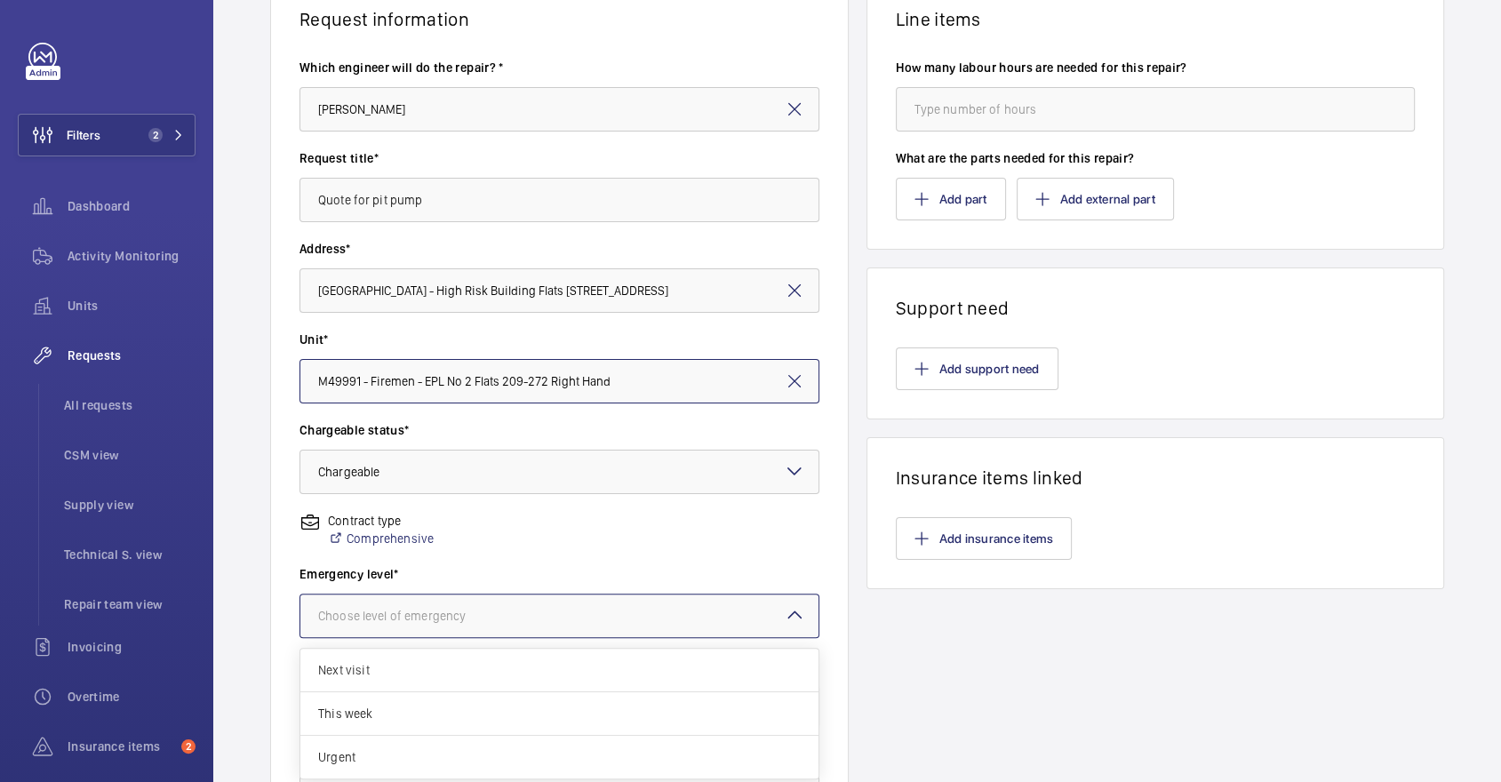
click at [466, 614] on div "Choose level of emergency" at bounding box center [414, 616] width 192 height 18
click at [458, 671] on span "Next visit" at bounding box center [559, 670] width 483 height 18
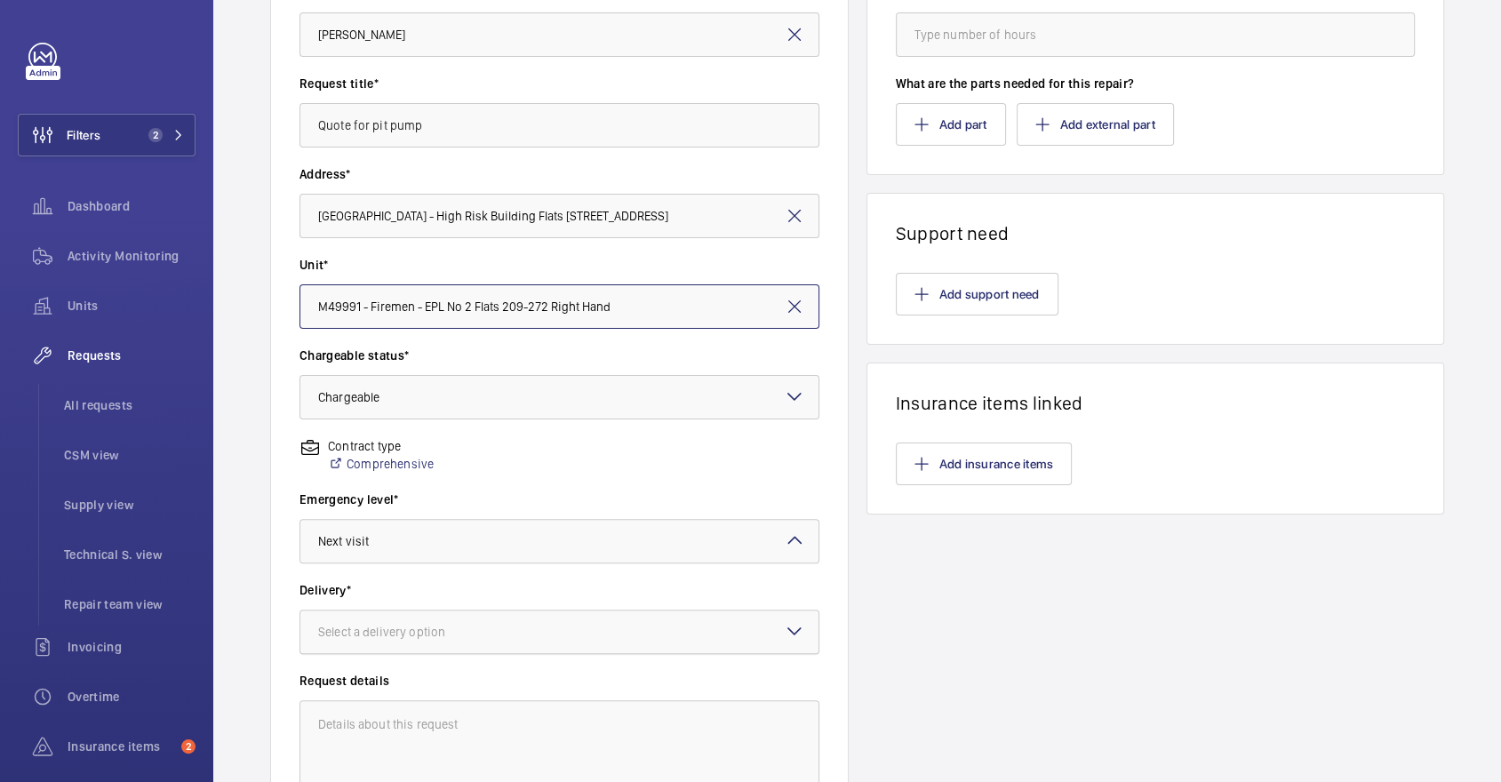
scroll to position [246, 0]
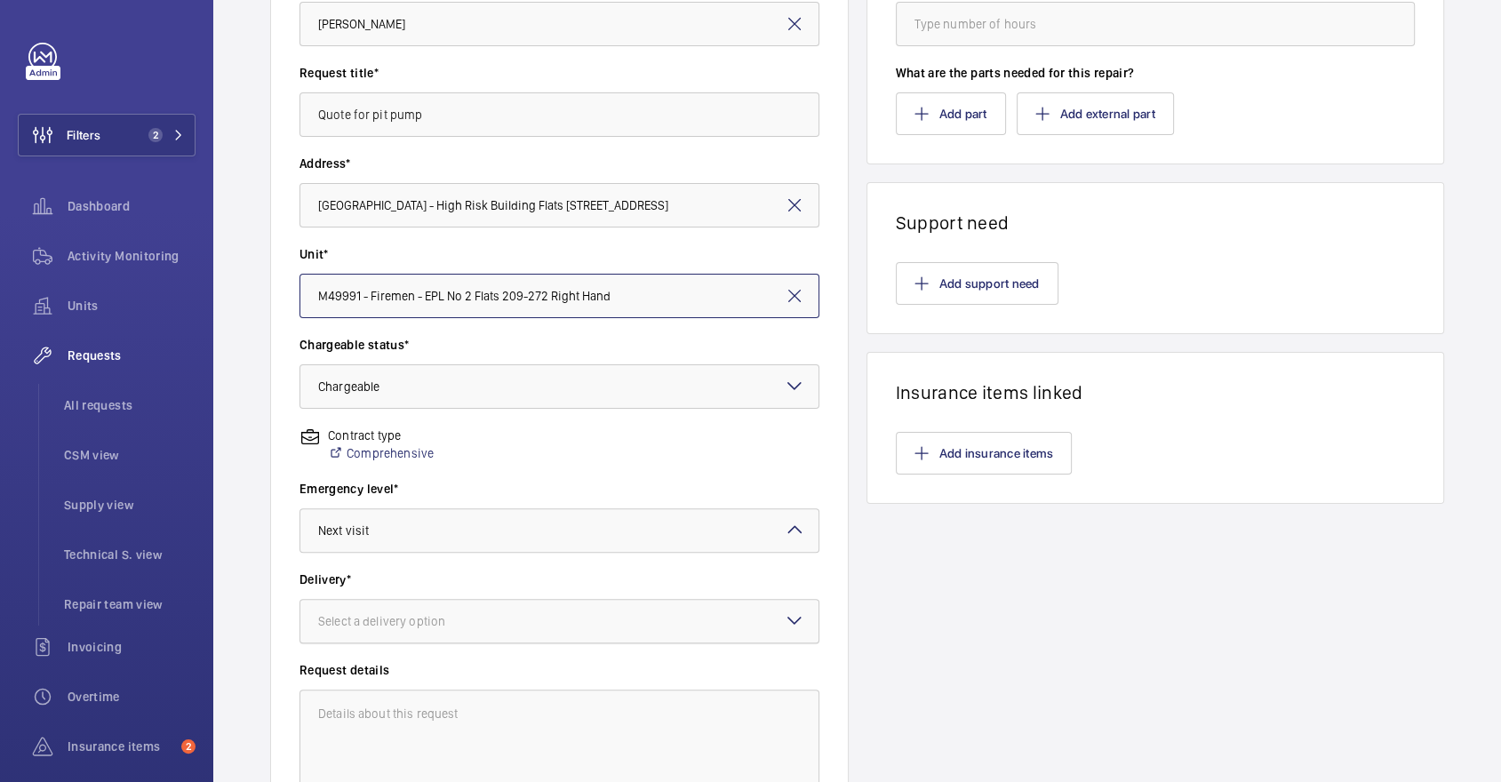
click at [430, 640] on div at bounding box center [559, 621] width 518 height 43
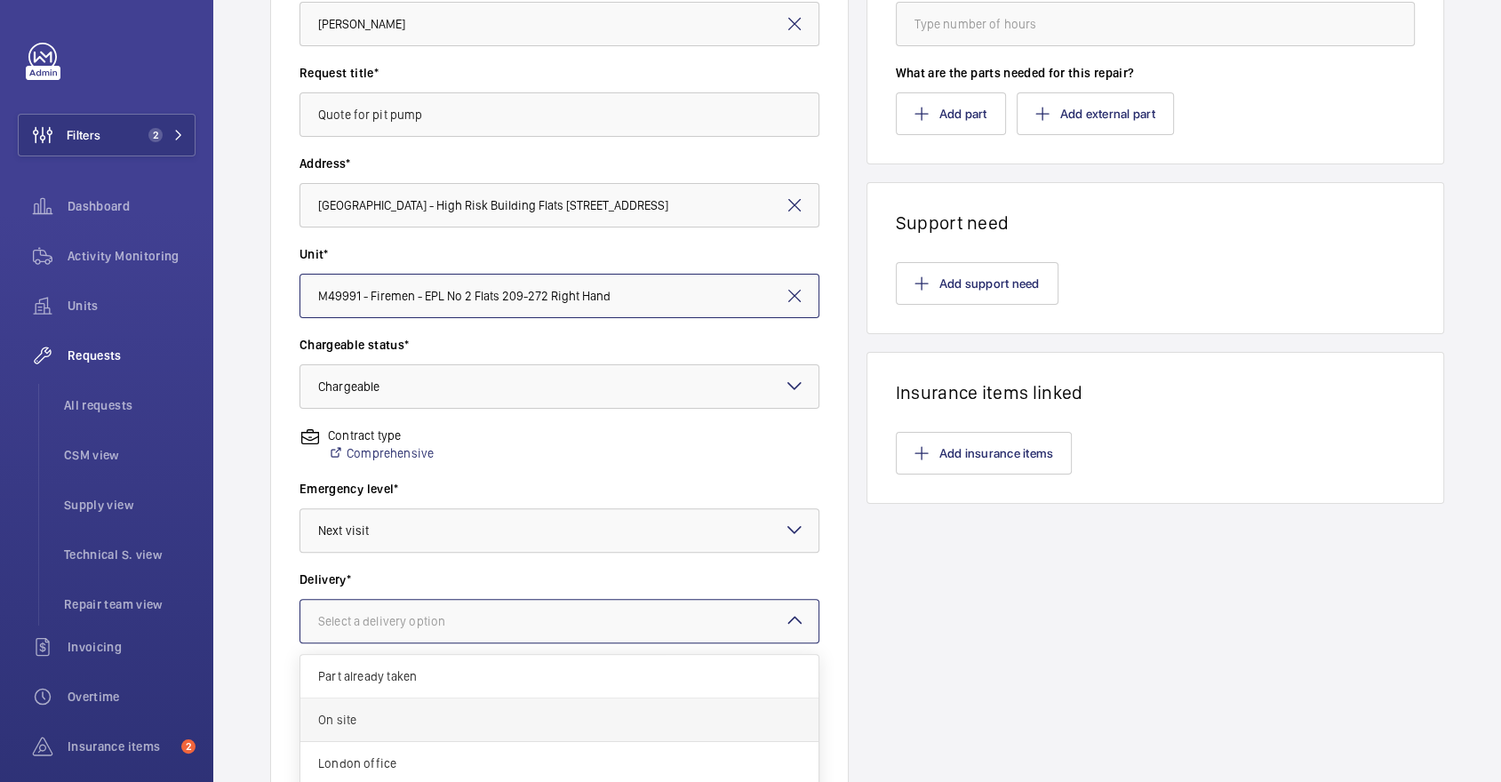
click at [432, 707] on div "On site" at bounding box center [559, 721] width 518 height 44
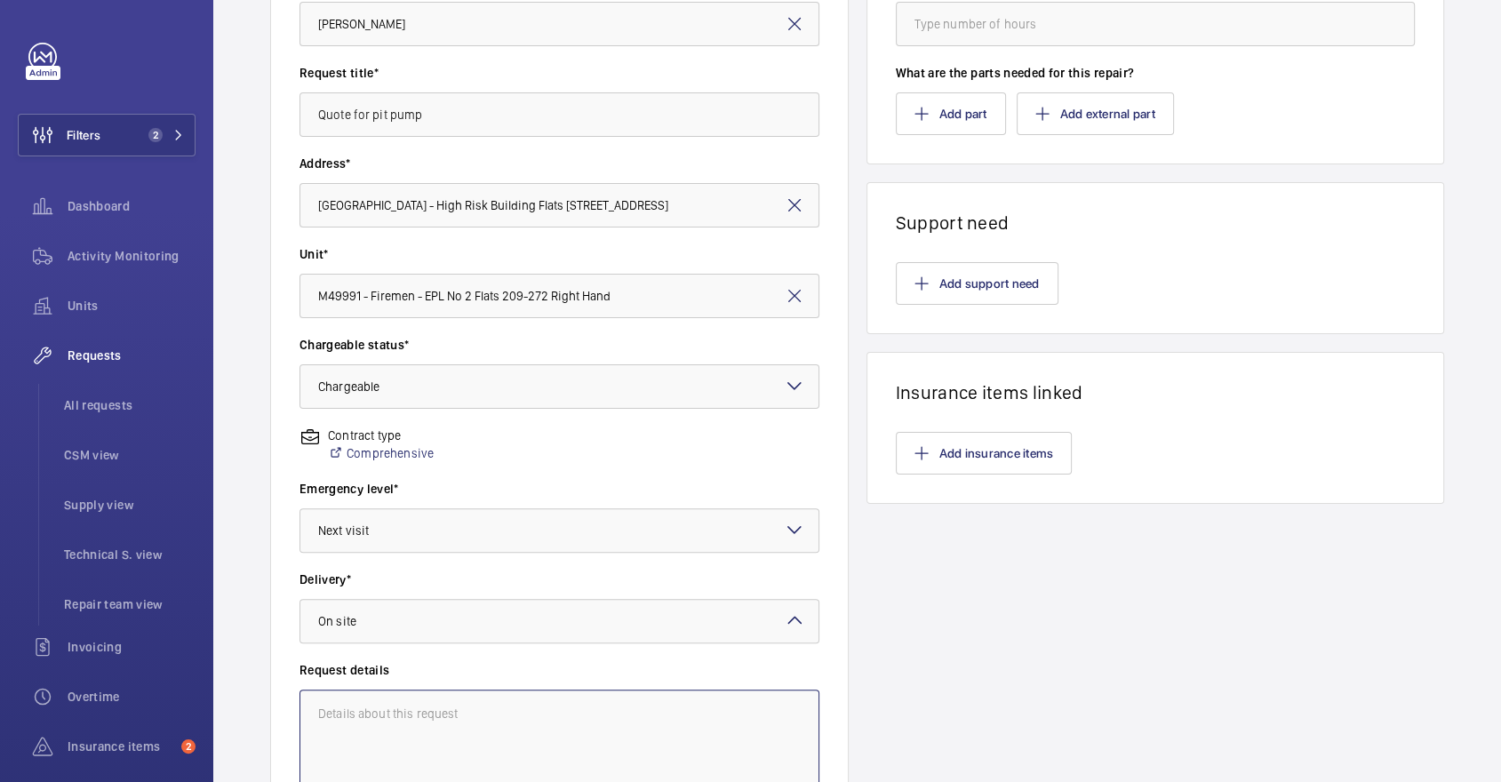
click at [451, 729] on textarea at bounding box center [560, 749] width 520 height 119
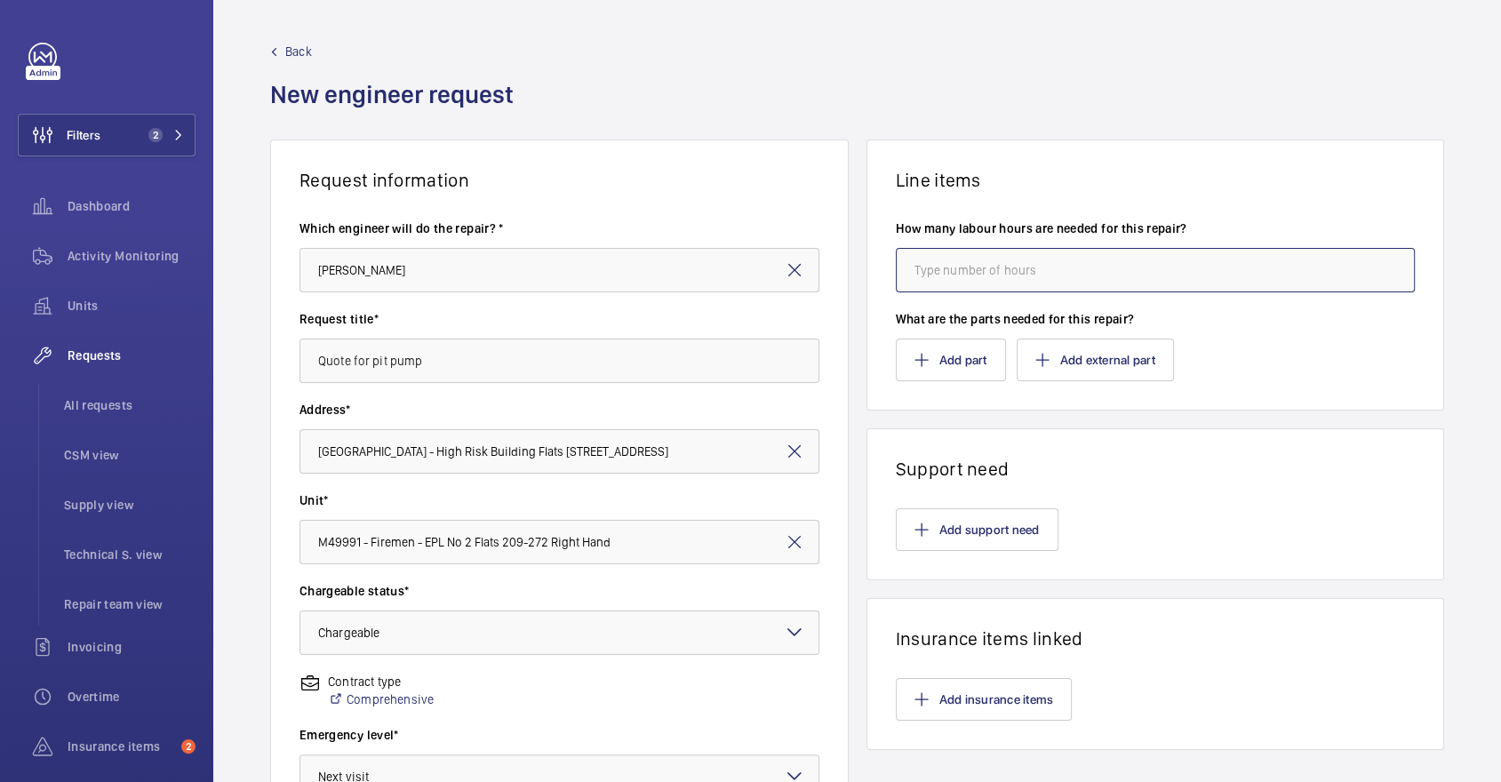
click at [1014, 272] on input "number" at bounding box center [1156, 270] width 520 height 44
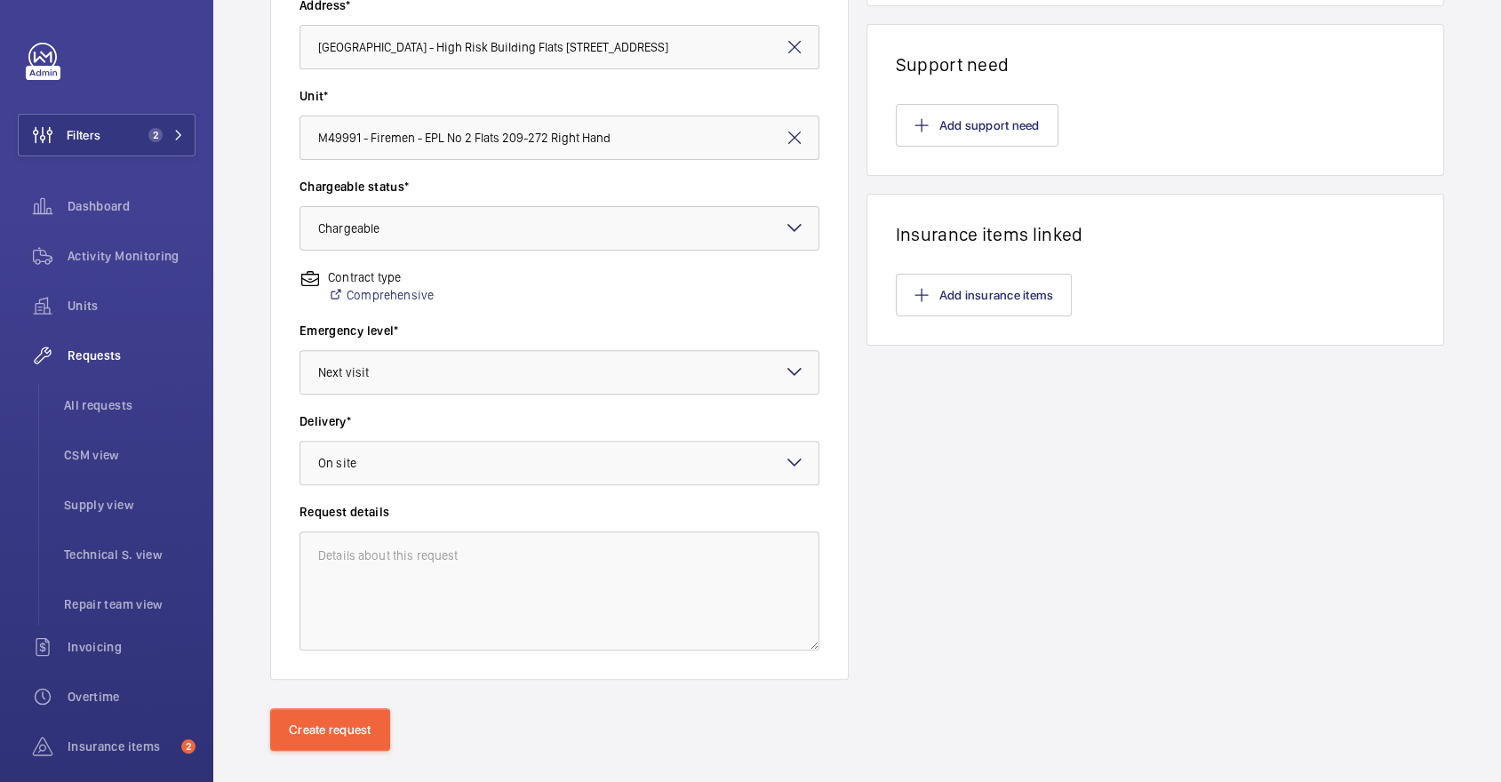
scroll to position [428, 0]
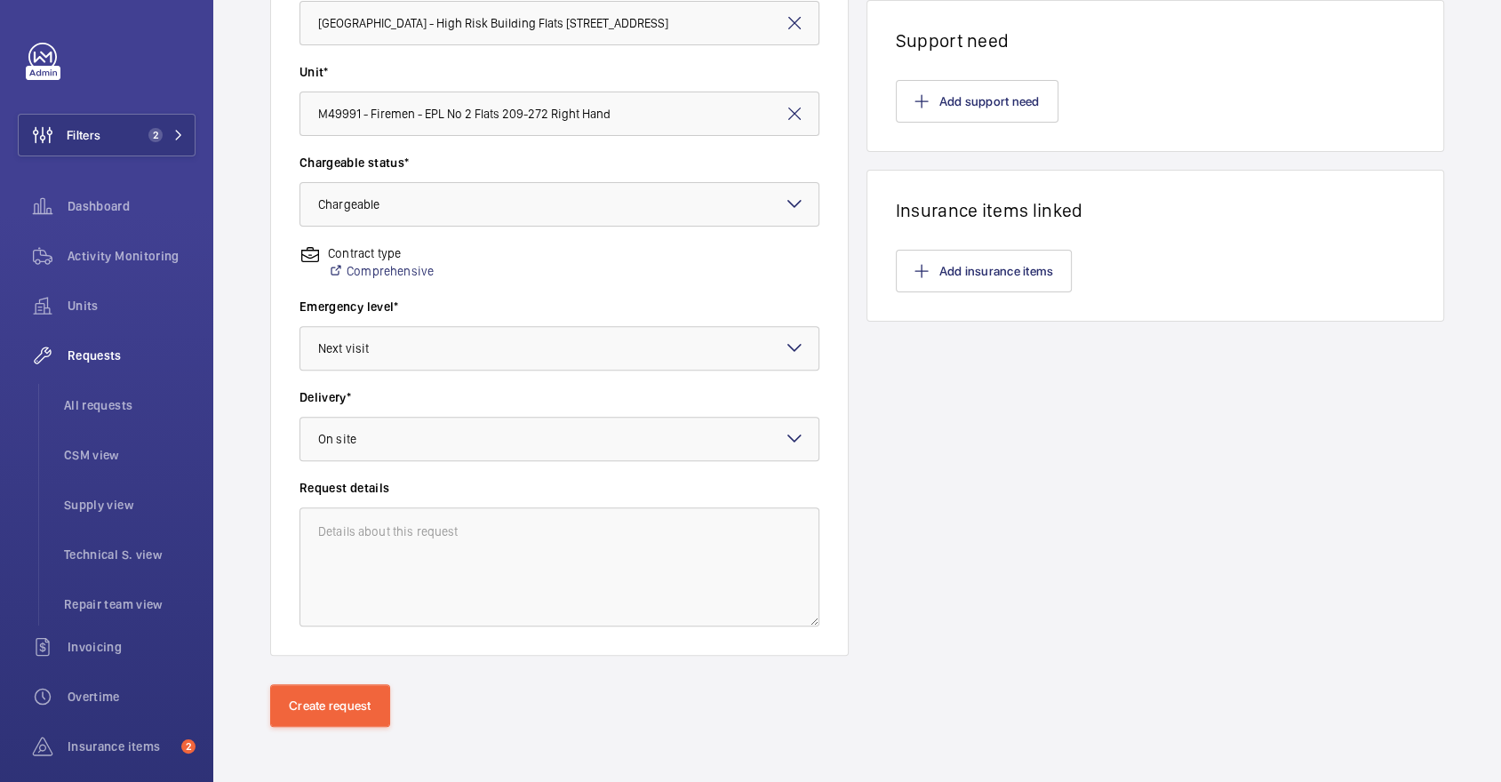
type input "4"
click at [341, 737] on div "Create request" at bounding box center [857, 734] width 1288 height 100
click at [328, 707] on button "Create request" at bounding box center [330, 705] width 120 height 43
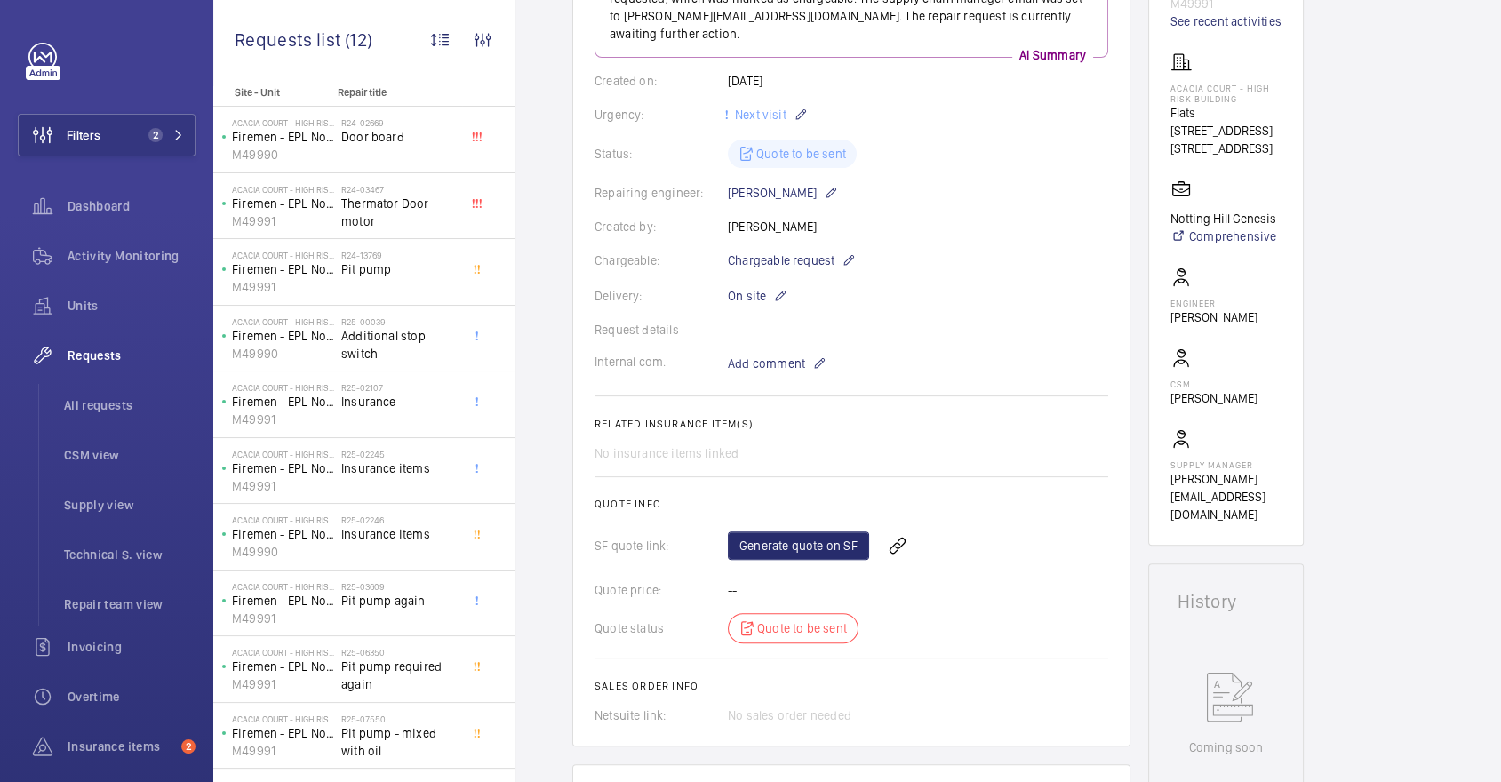
scroll to position [293, 0]
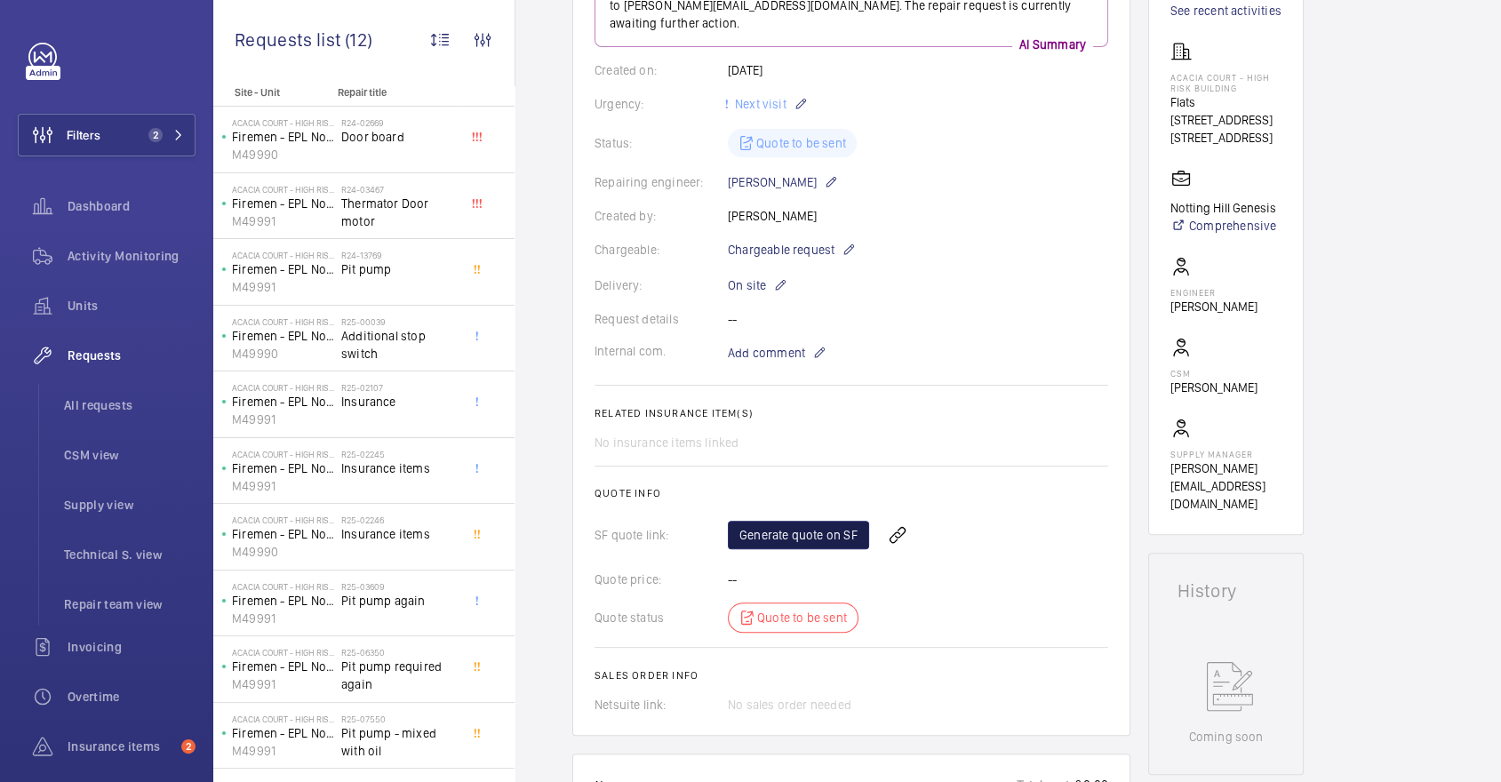
click at [820, 521] on link "Generate quote on SF" at bounding box center [798, 535] width 141 height 28
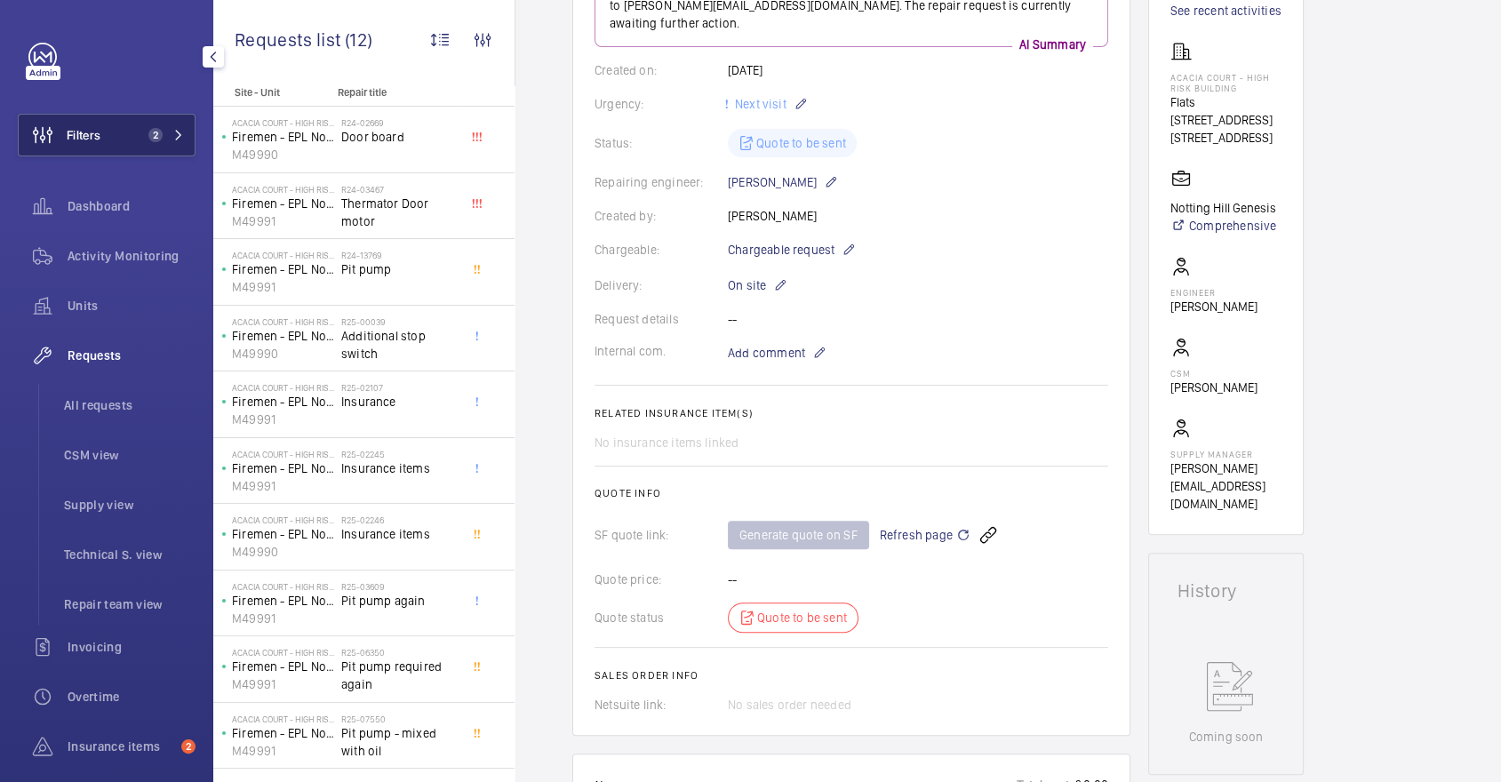
click at [91, 134] on span "Filters" at bounding box center [84, 135] width 34 height 18
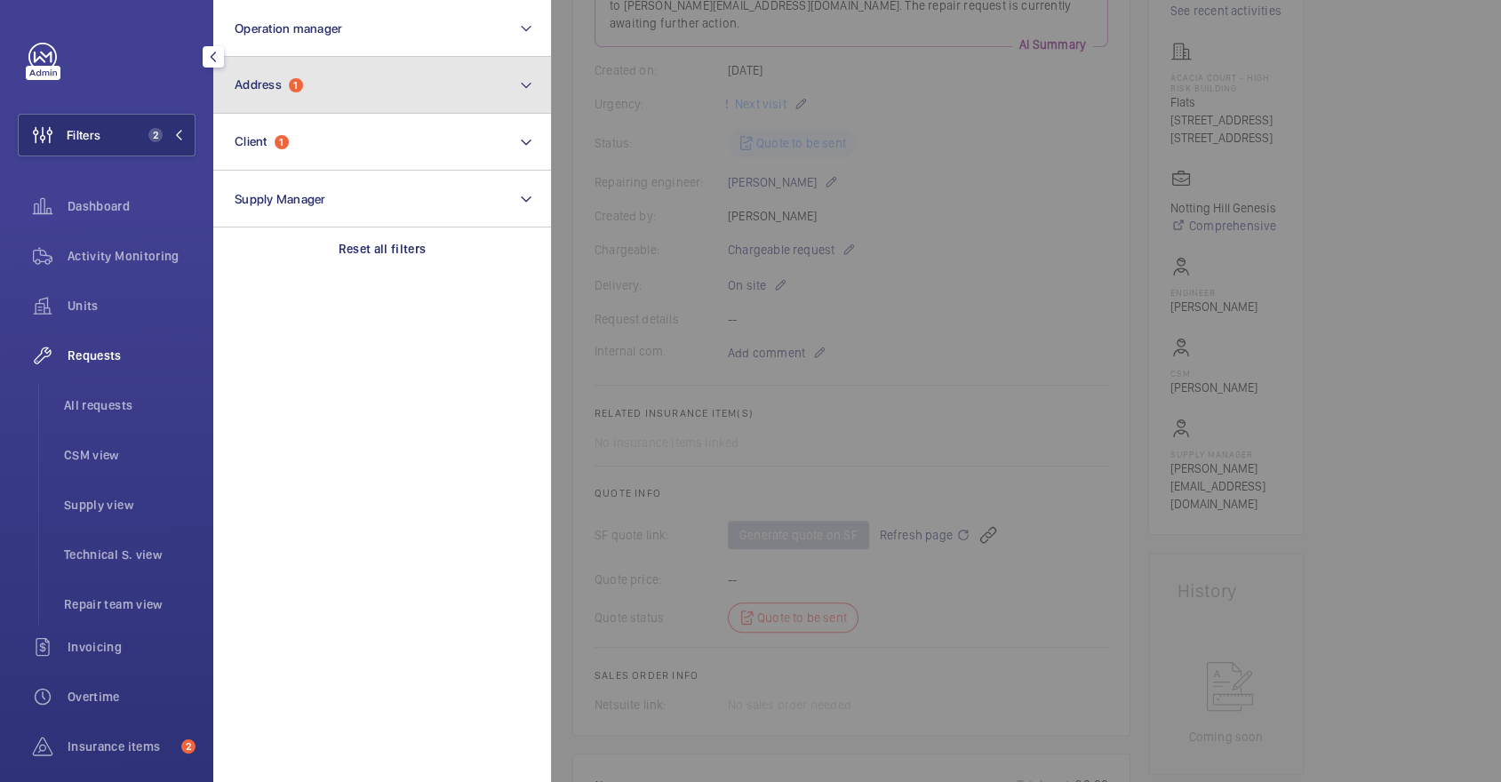
click at [290, 108] on button "Address 1" at bounding box center [382, 85] width 338 height 57
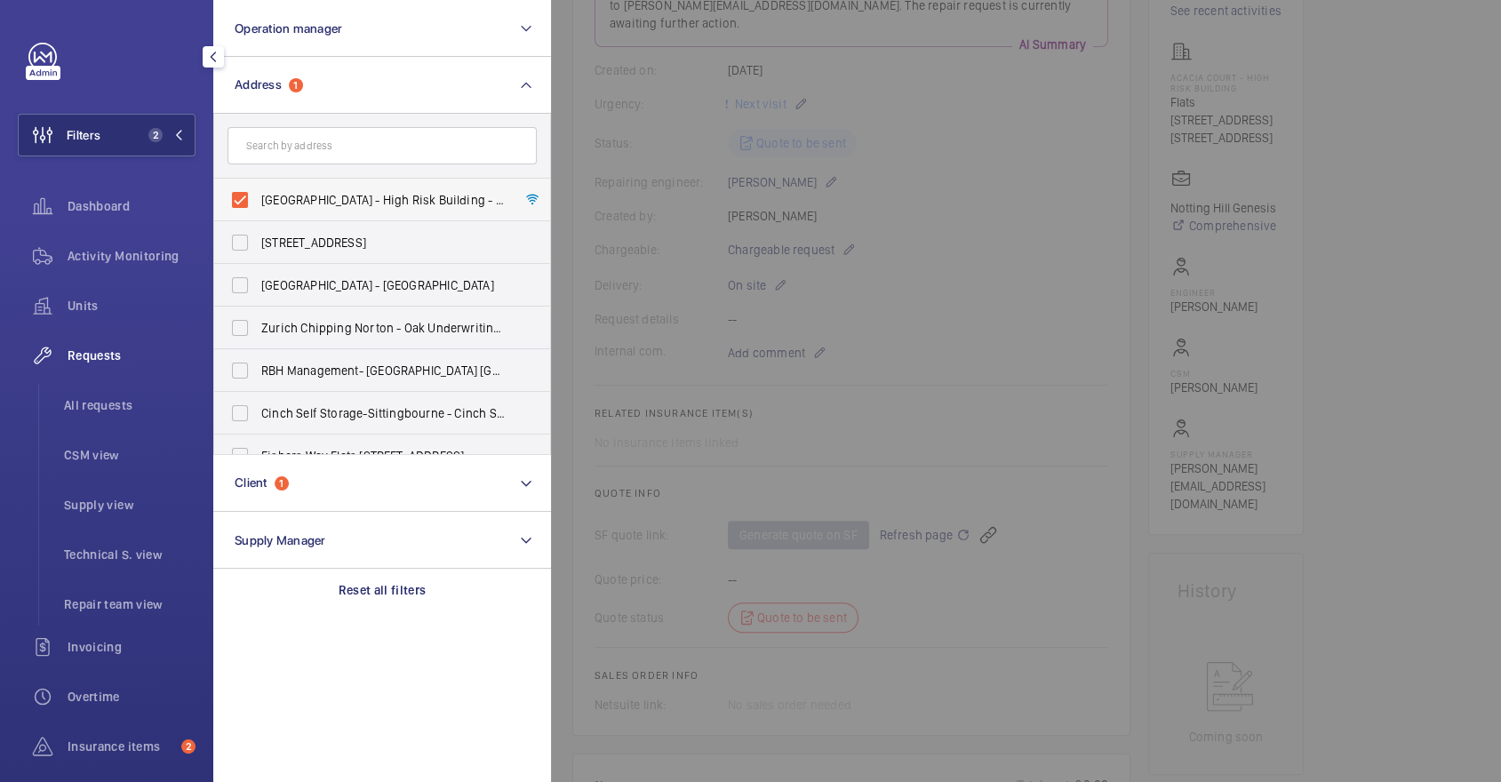
click at [327, 200] on span "[GEOGRAPHIC_DATA] - High Risk Building - Flats [STREET_ADDRESS]" at bounding box center [383, 200] width 244 height 18
click at [258, 200] on input "[GEOGRAPHIC_DATA] - High Risk Building - Flats [STREET_ADDRESS]" at bounding box center [240, 200] width 36 height 36
checkbox input "false"
click at [301, 152] on input "text" at bounding box center [382, 145] width 309 height 37
type input "maplewood"
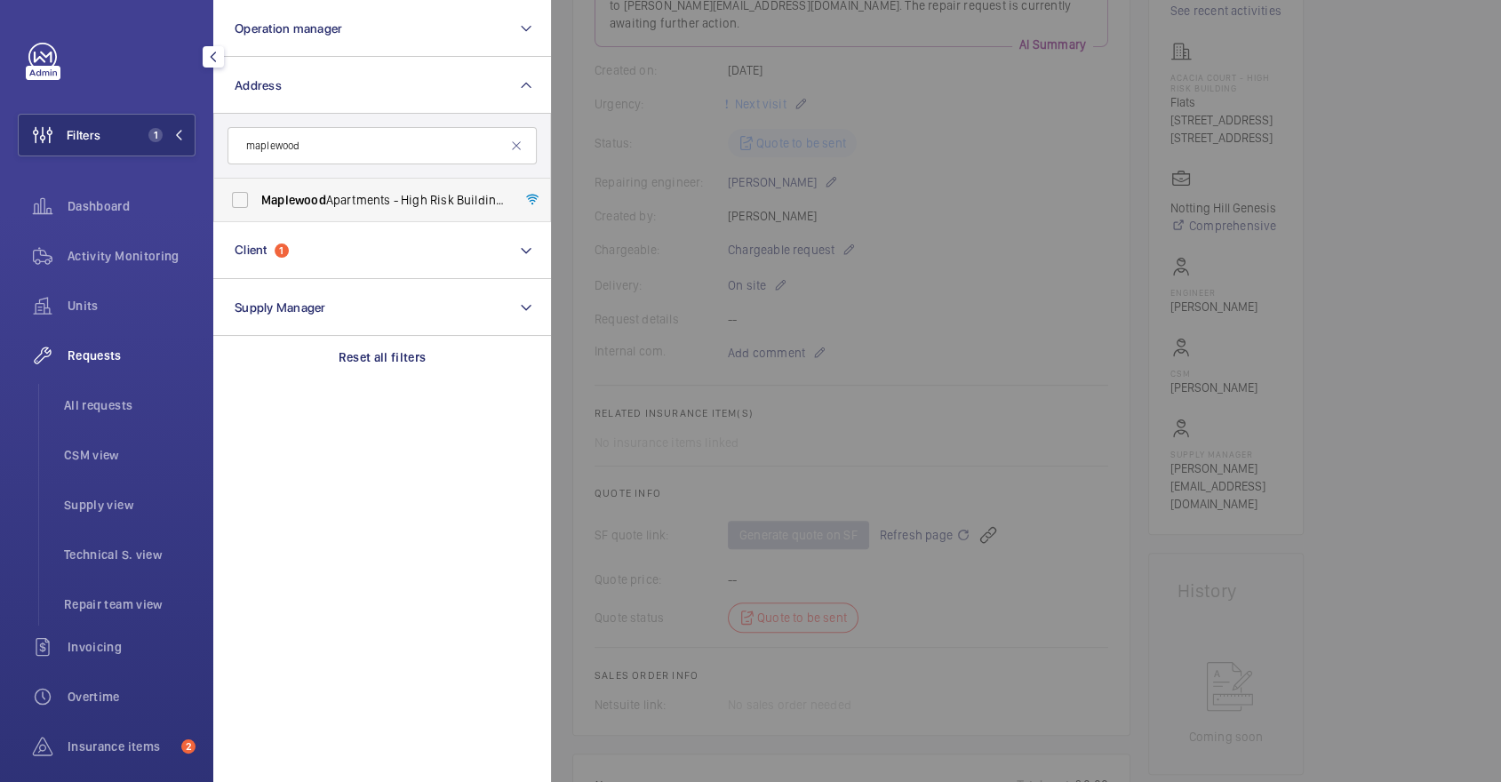
click at [311, 203] on span "Maplewood" at bounding box center [293, 200] width 65 height 14
click at [258, 203] on input "Maplewood Apartments - High Risk Building - [GEOGRAPHIC_DATA]" at bounding box center [240, 200] width 36 height 36
checkbox input "true"
click at [755, 249] on div at bounding box center [1301, 391] width 1501 height 782
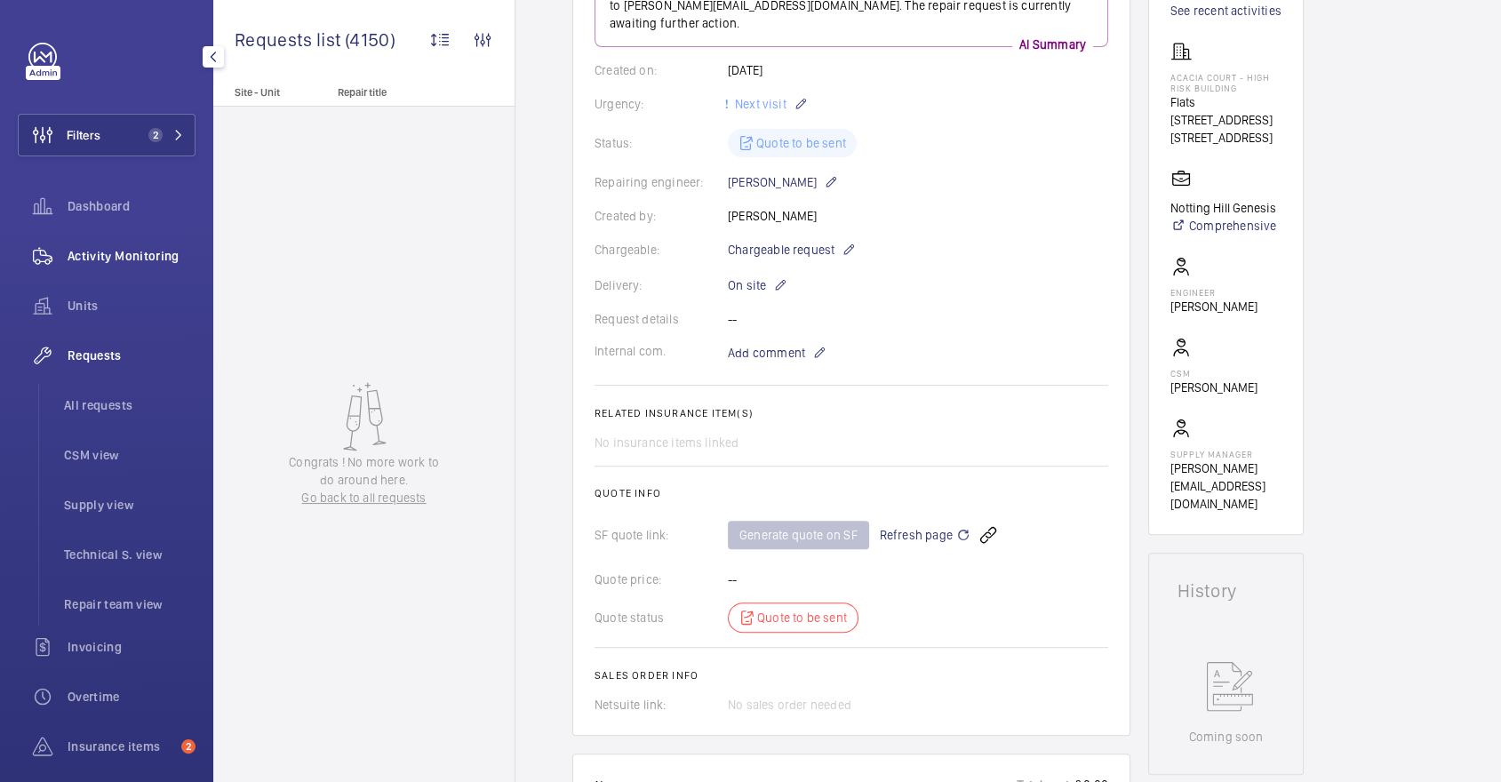
click at [106, 246] on div "Activity Monitoring" at bounding box center [107, 256] width 178 height 43
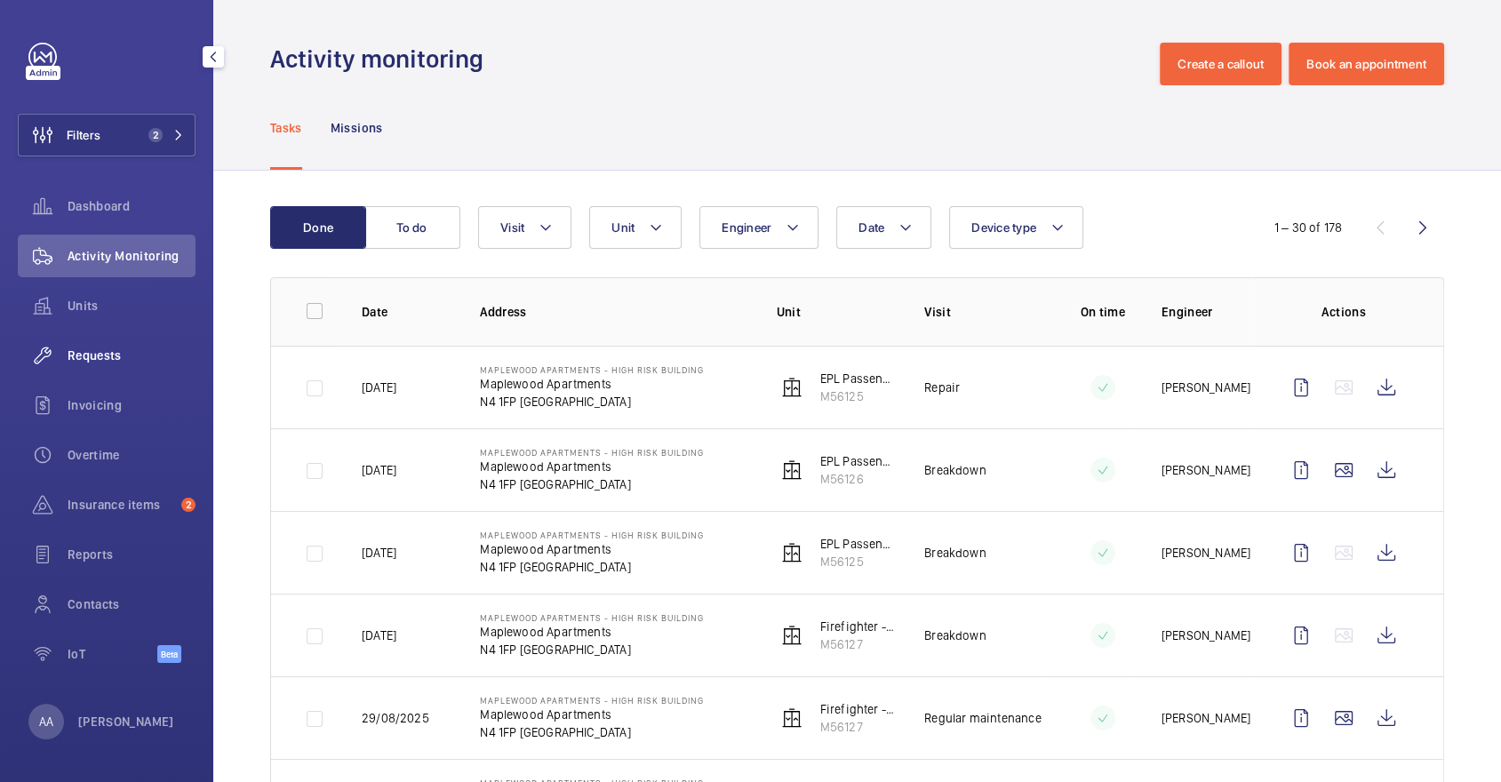
click at [99, 364] on div "Requests" at bounding box center [107, 355] width 178 height 43
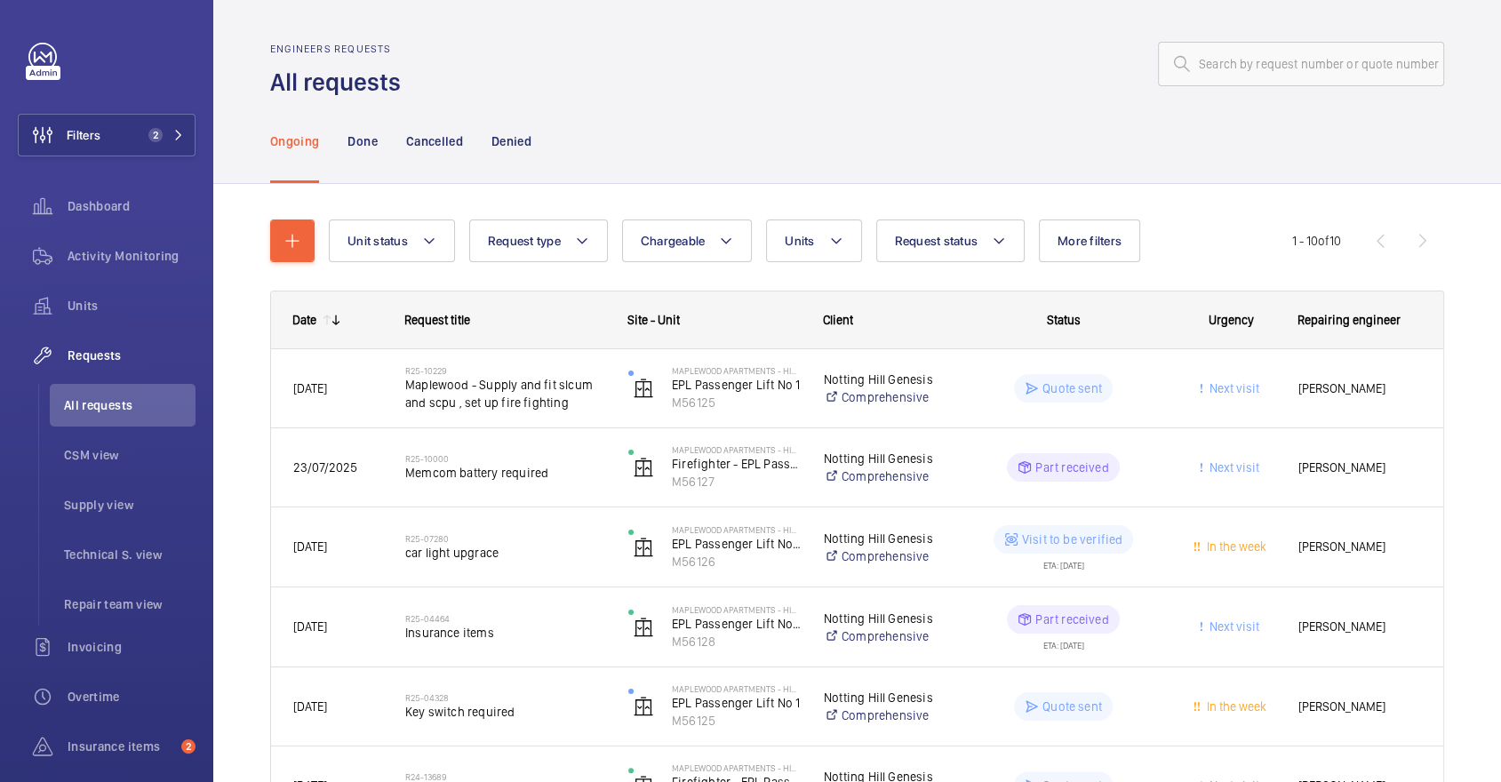
click at [985, 92] on div "Engineers requests All requests" at bounding box center [857, 71] width 1174 height 56
